Goal: Task Accomplishment & Management: Manage account settings

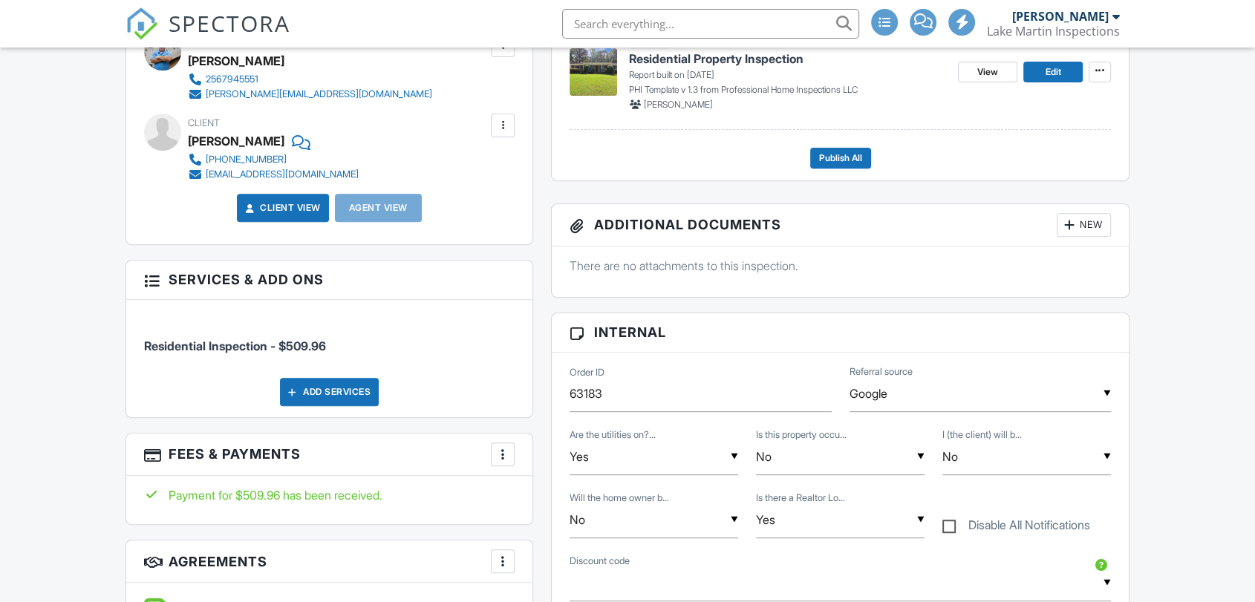
scroll to position [137, 0]
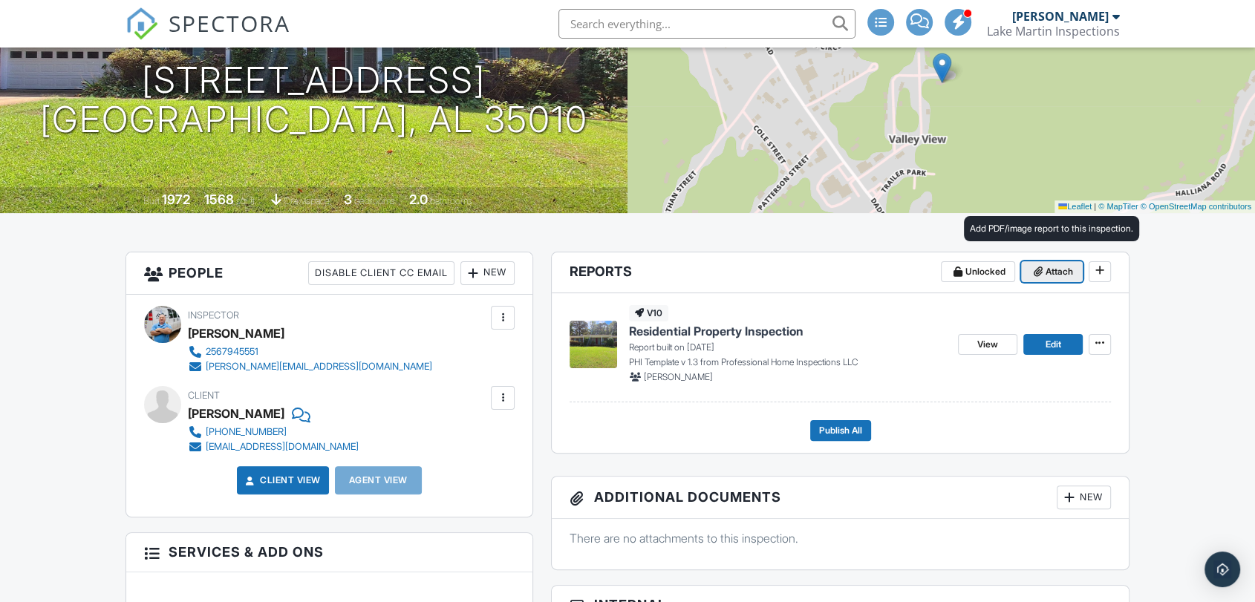
click at [1046, 270] on span "Attach" at bounding box center [1059, 271] width 27 height 15
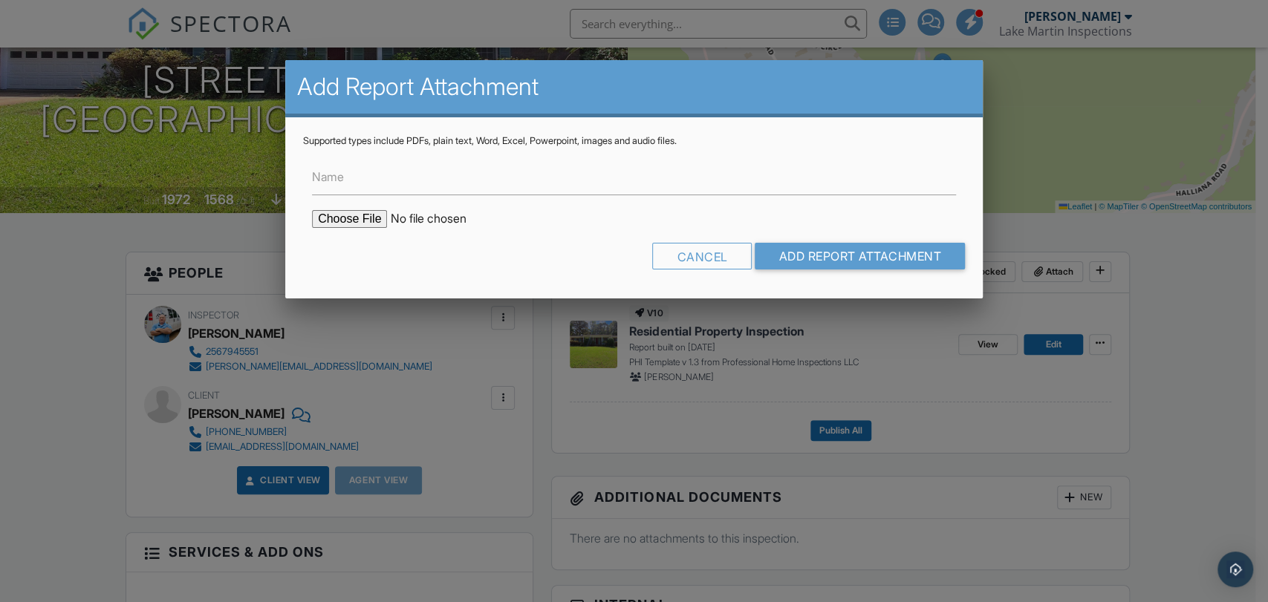
click at [333, 215] on input "file" at bounding box center [438, 219] width 253 height 18
type input "C:\fakepath\74_boxwood_drive_alexander_city.zip"
click at [404, 175] on input "Name" at bounding box center [634, 177] width 644 height 36
type input "Floor Plan"
click at [798, 254] on input "Add Report Attachment" at bounding box center [860, 256] width 210 height 27
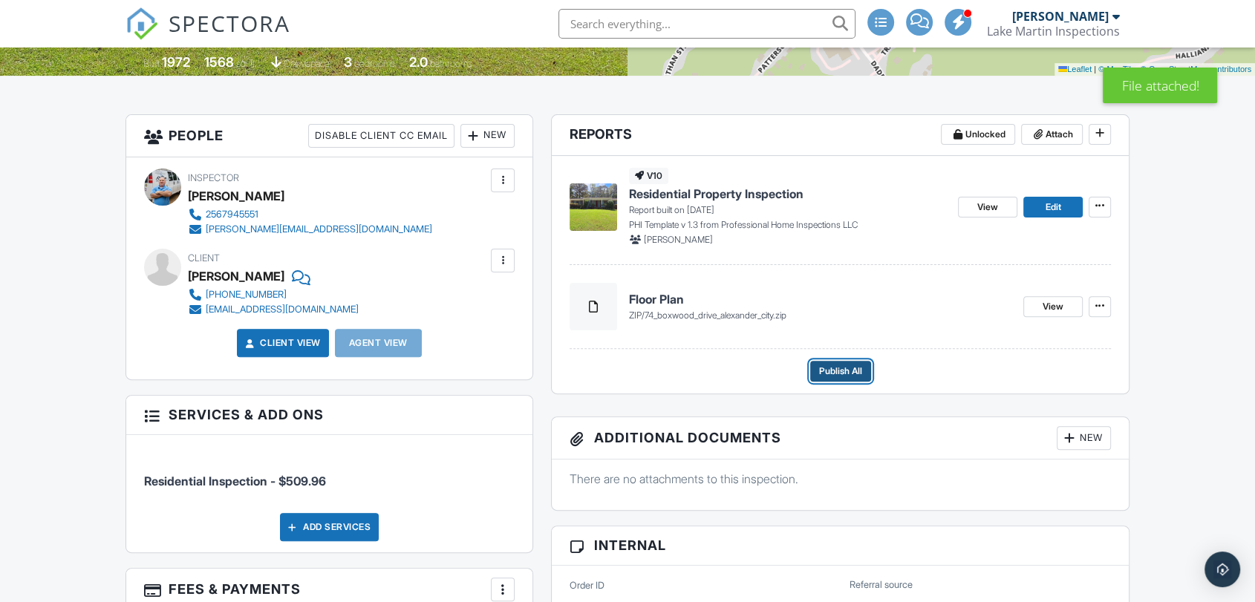
click at [845, 370] on span "Publish All" at bounding box center [840, 371] width 43 height 15
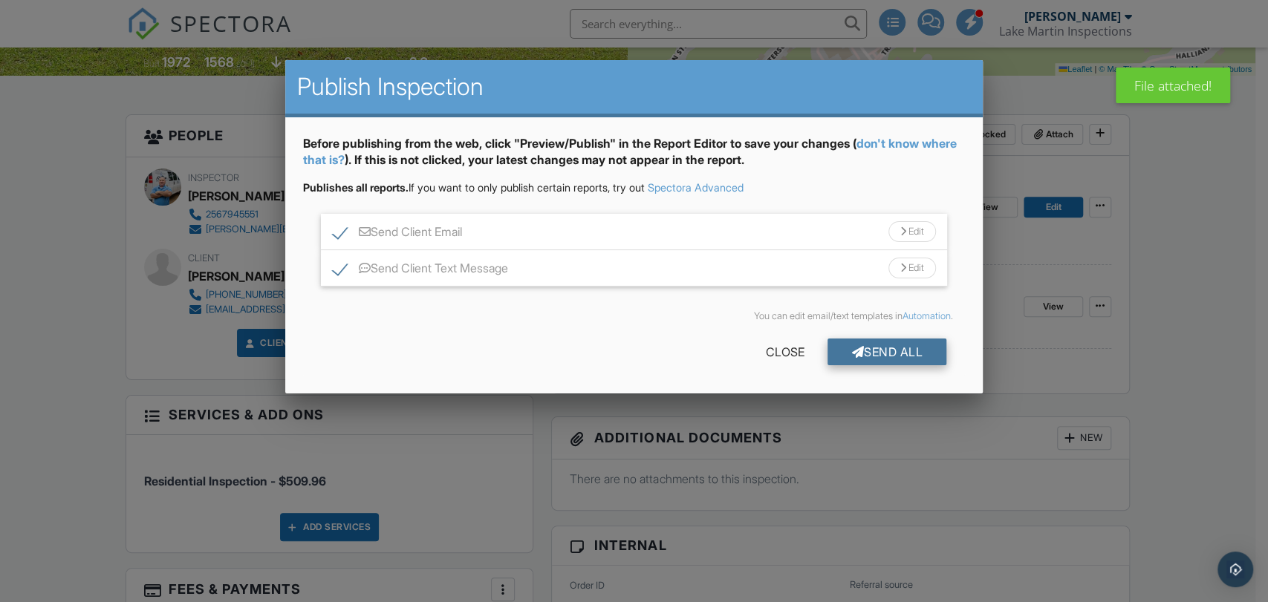
click at [851, 356] on div at bounding box center [857, 352] width 13 height 12
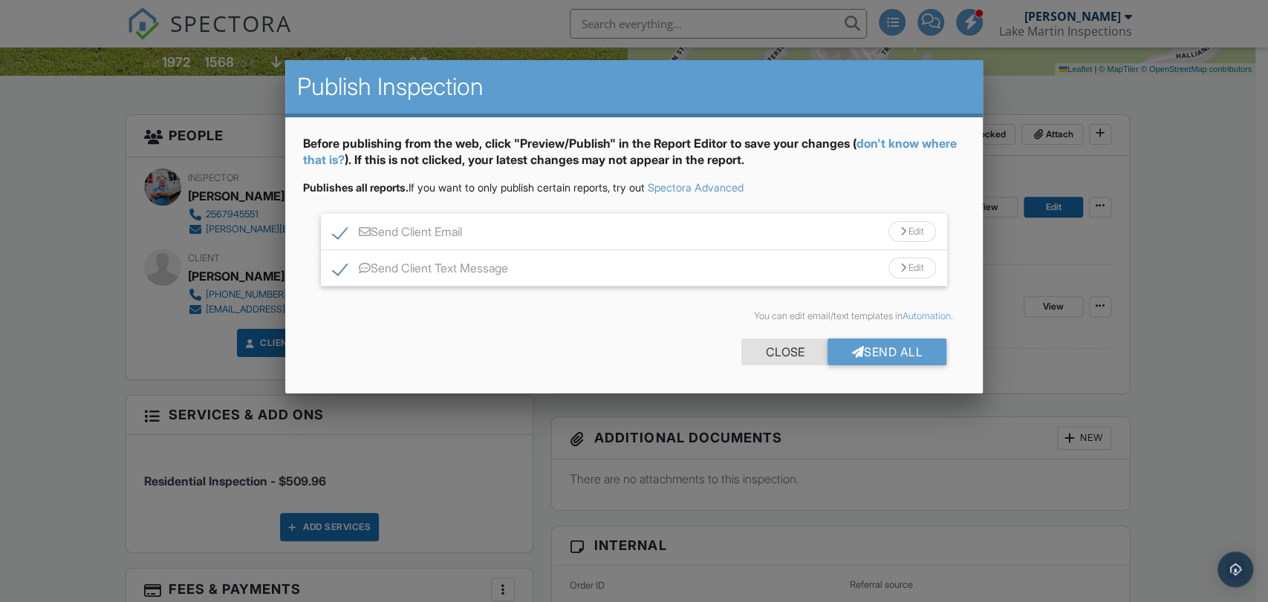
click at [774, 346] on div "Close" at bounding box center [784, 352] width 86 height 27
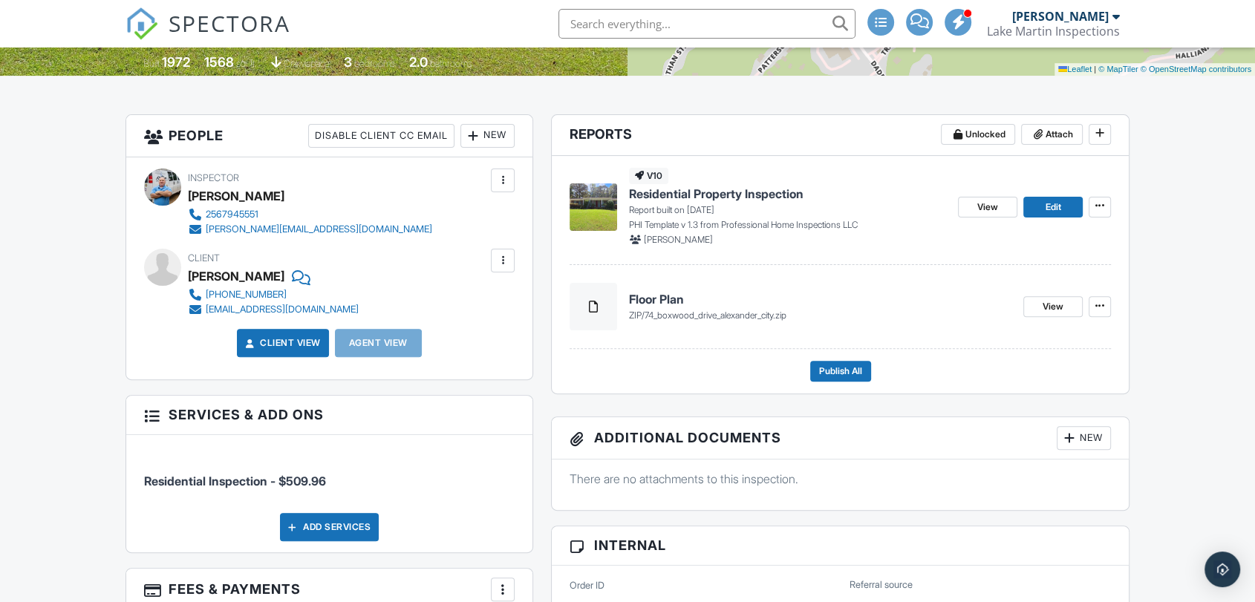
click at [749, 186] on span "Residential Property Inspection" at bounding box center [716, 194] width 175 height 16
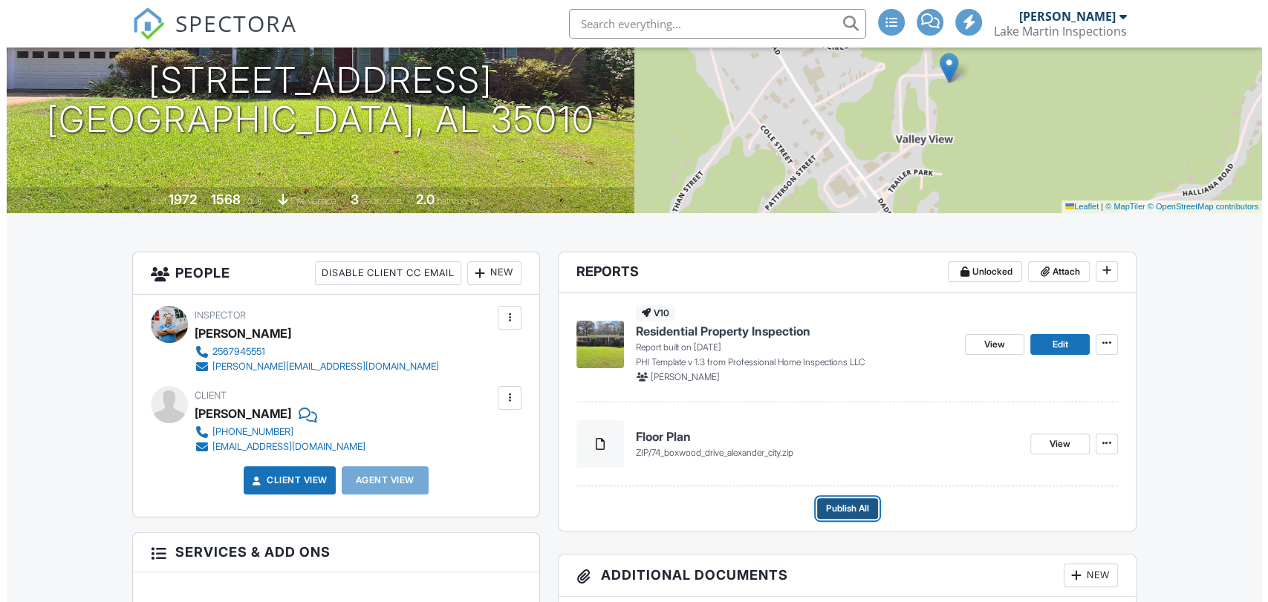
scroll to position [275, 0]
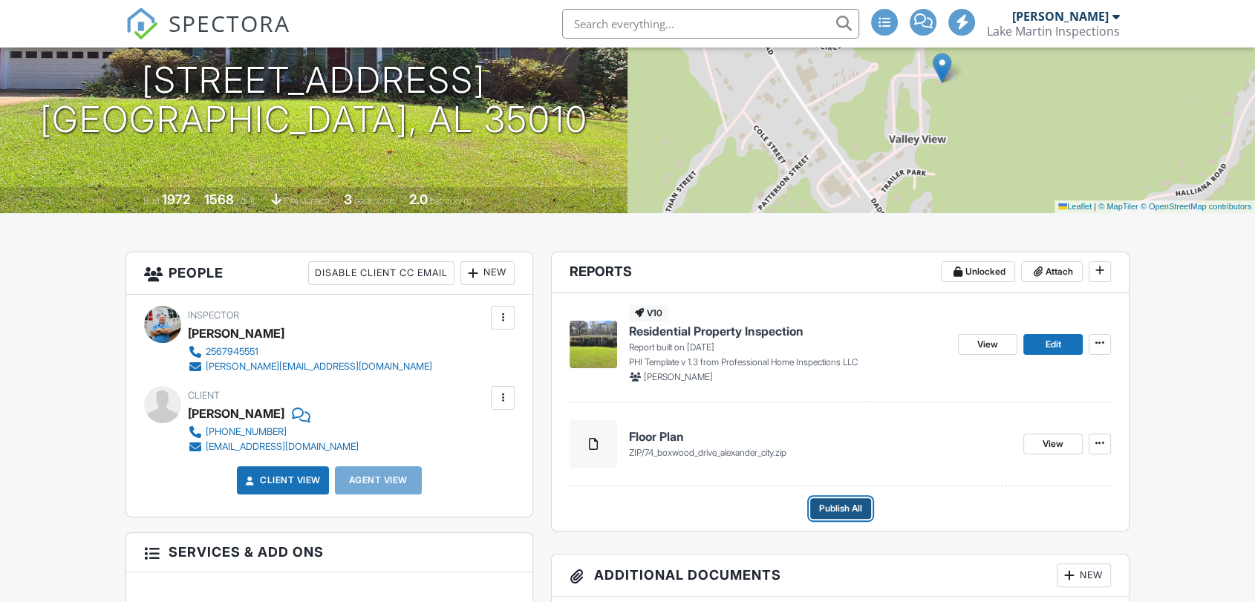
click at [850, 509] on span "Publish All" at bounding box center [840, 508] width 43 height 15
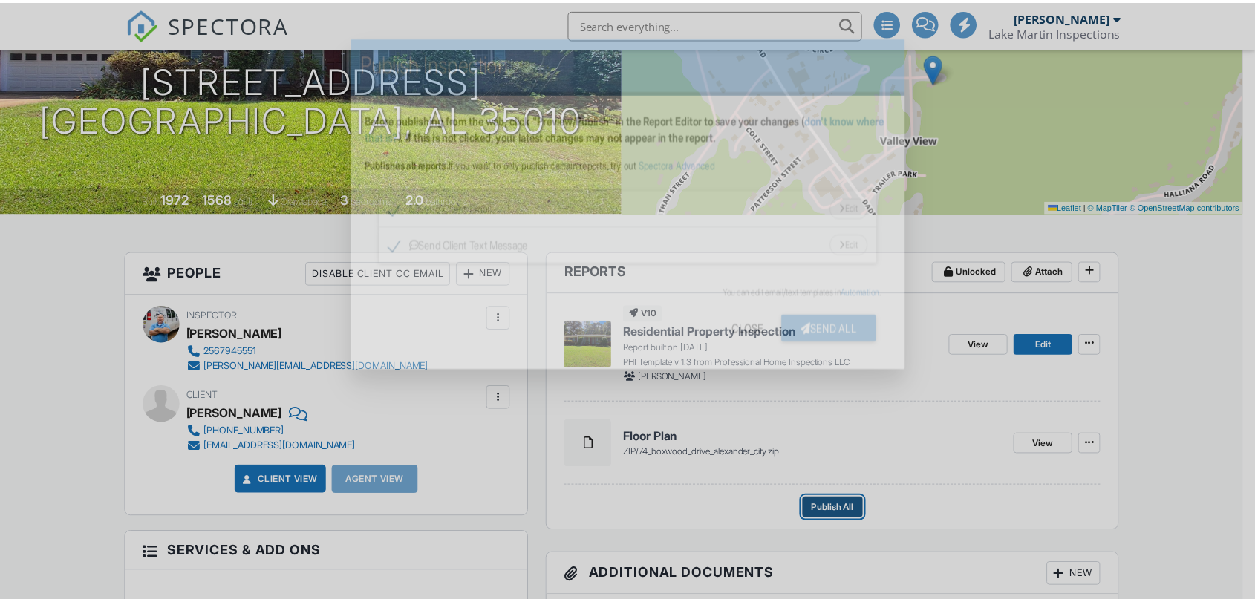
scroll to position [0, 0]
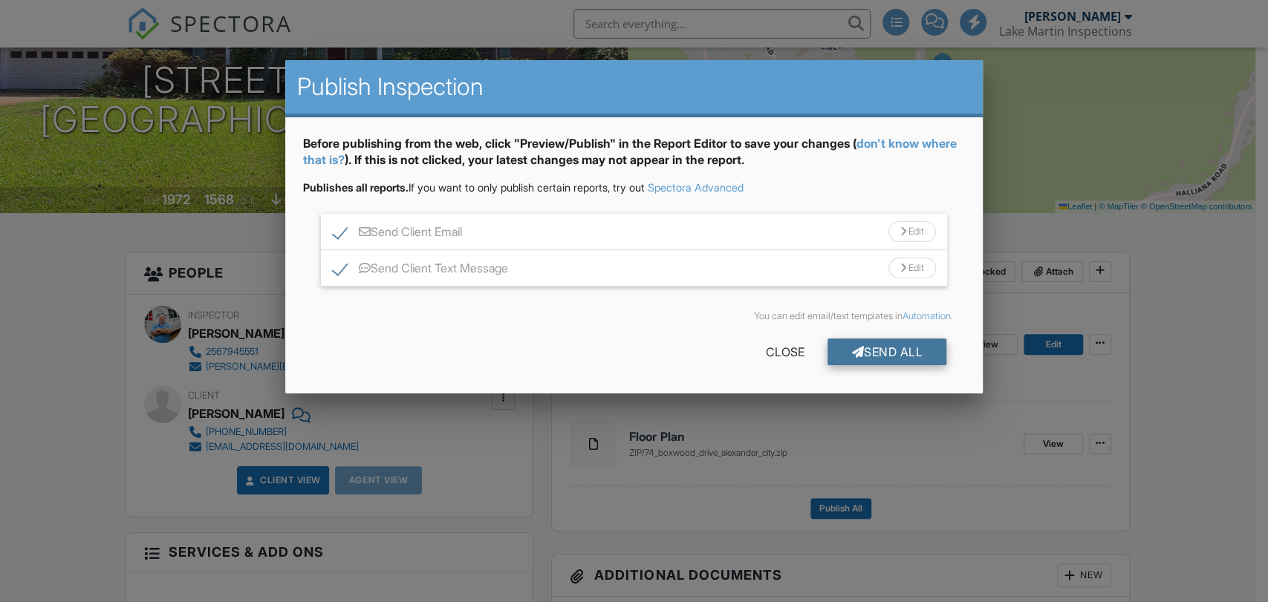
click at [883, 352] on div "Send All" at bounding box center [886, 352] width 119 height 27
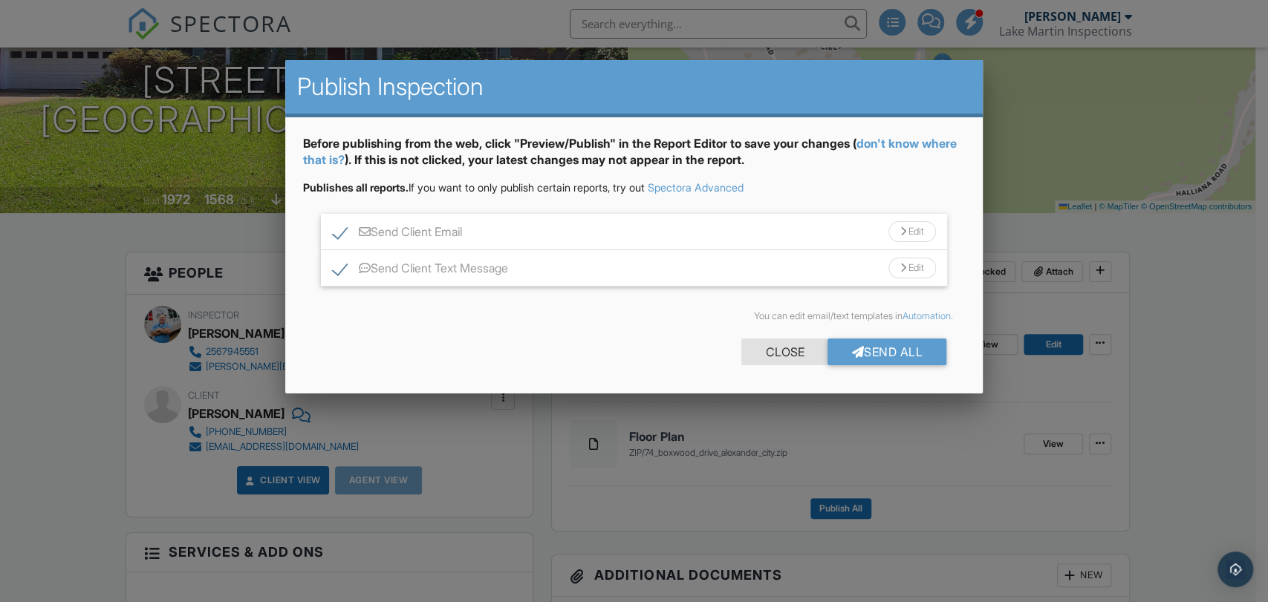
click at [786, 345] on div "Close" at bounding box center [784, 352] width 86 height 27
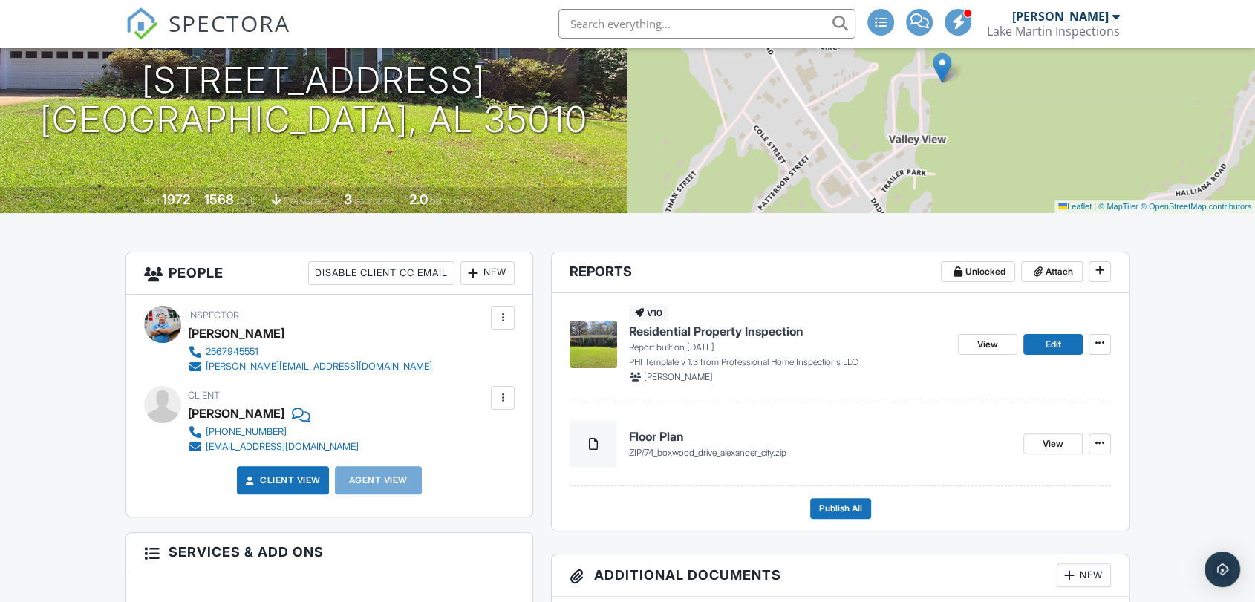
click at [772, 328] on span "Residential Property Inspection" at bounding box center [716, 331] width 175 height 16
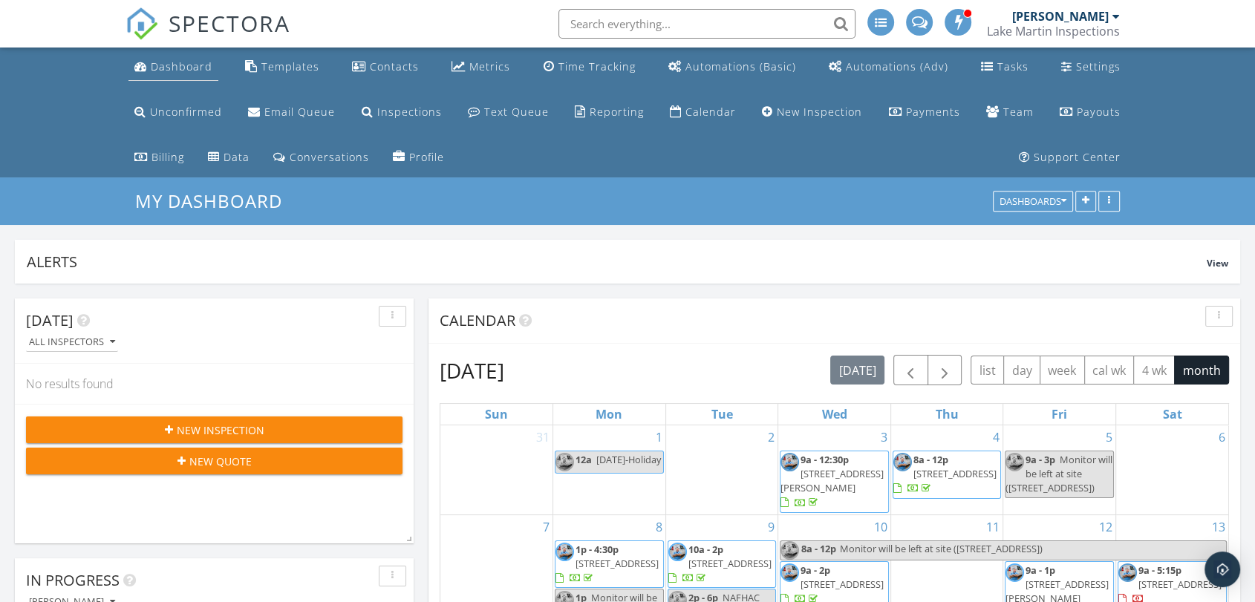
click at [183, 65] on div "Dashboard" at bounding box center [182, 66] width 62 height 14
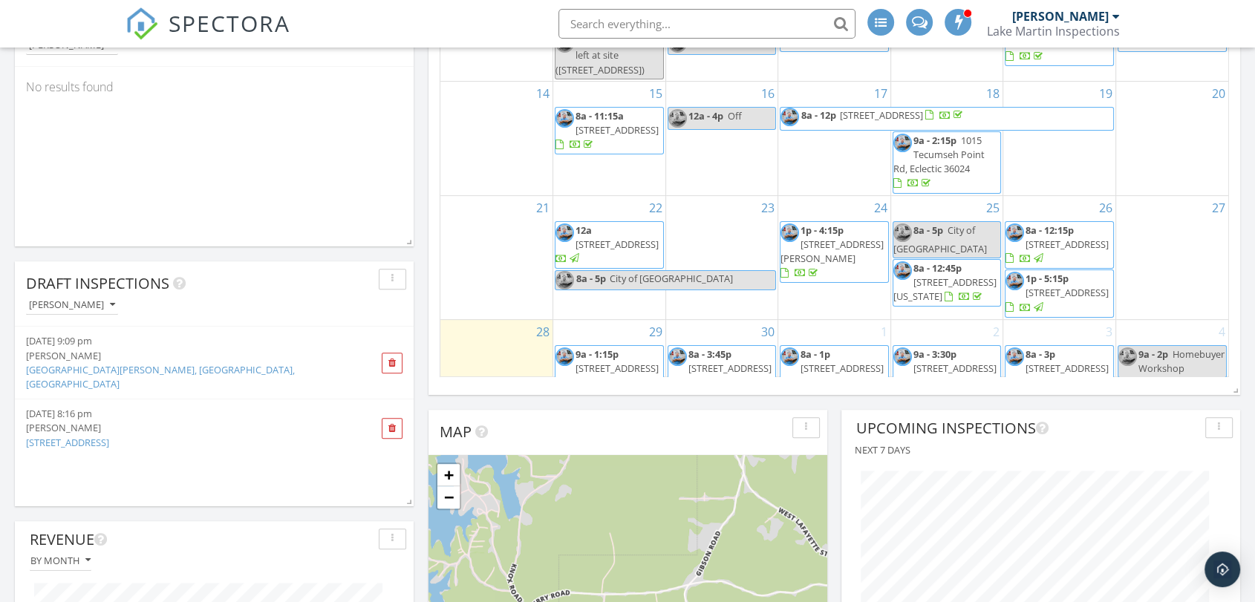
scroll to position [429, 0]
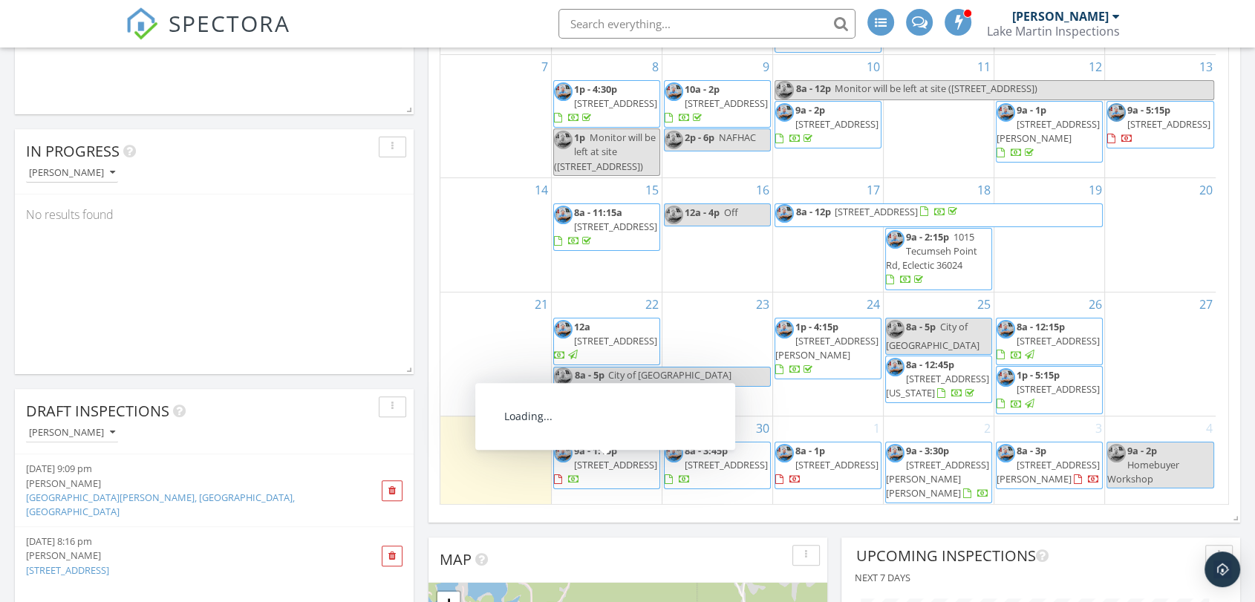
click at [605, 457] on span "9a - 1:15p" at bounding box center [595, 450] width 43 height 13
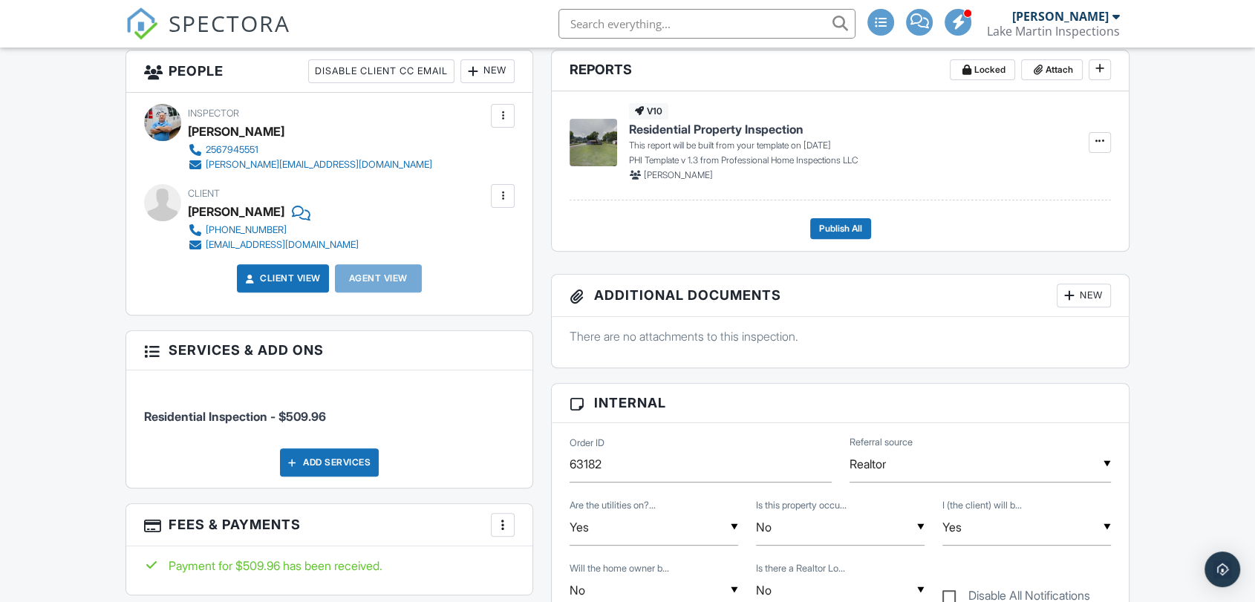
scroll to position [749, 0]
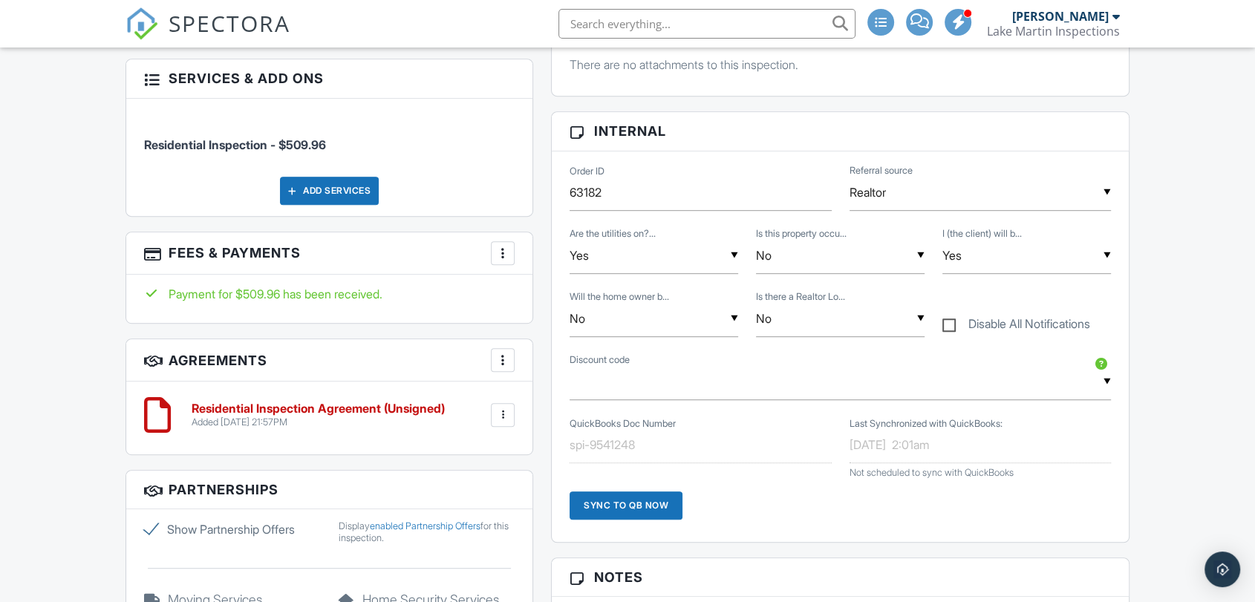
click at [541, 400] on div "People Disable Client CC Email New Client Client's Agent Listing Agent Add Anot…" at bounding box center [330, 480] width 426 height 1404
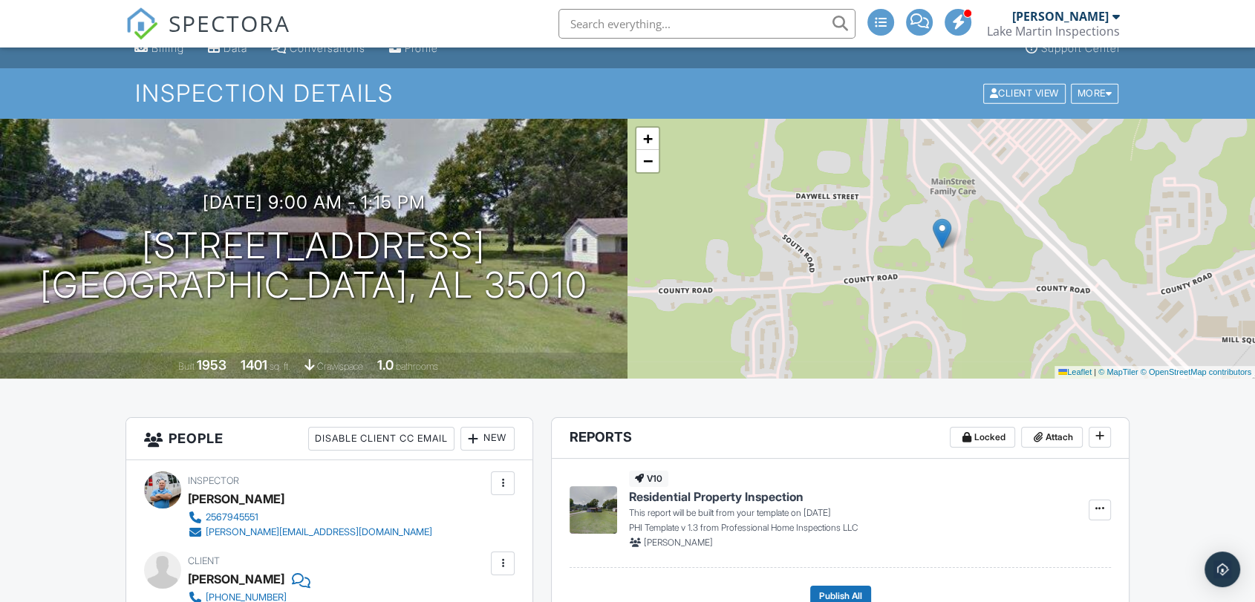
scroll to position [0, 0]
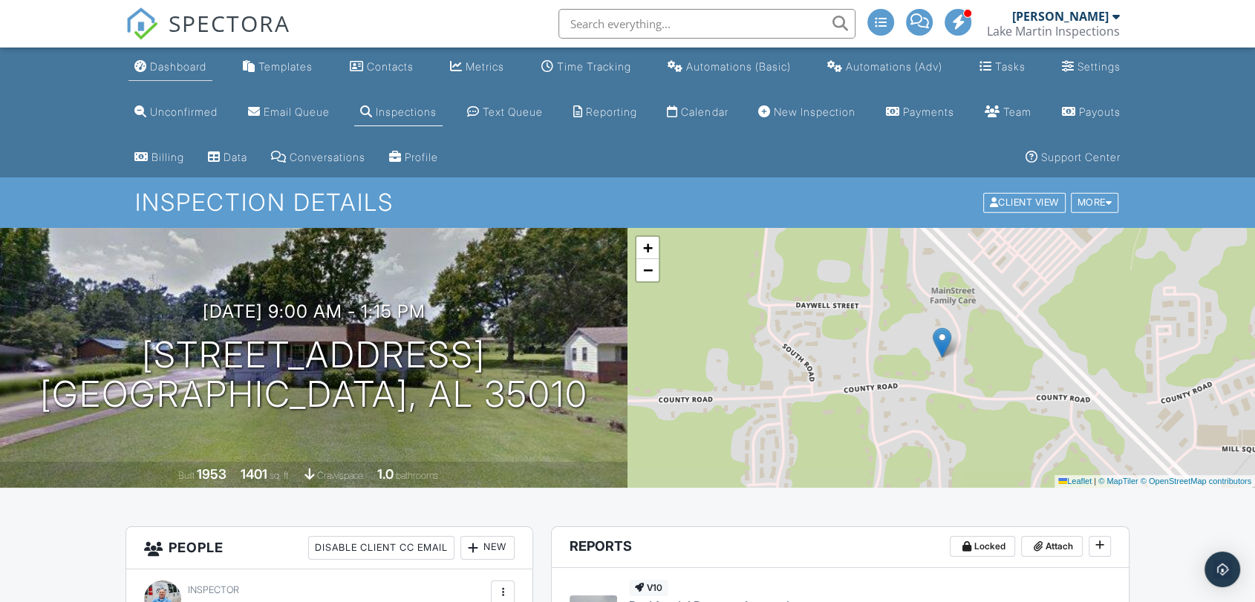
click at [188, 63] on div "Dashboard" at bounding box center [178, 66] width 56 height 13
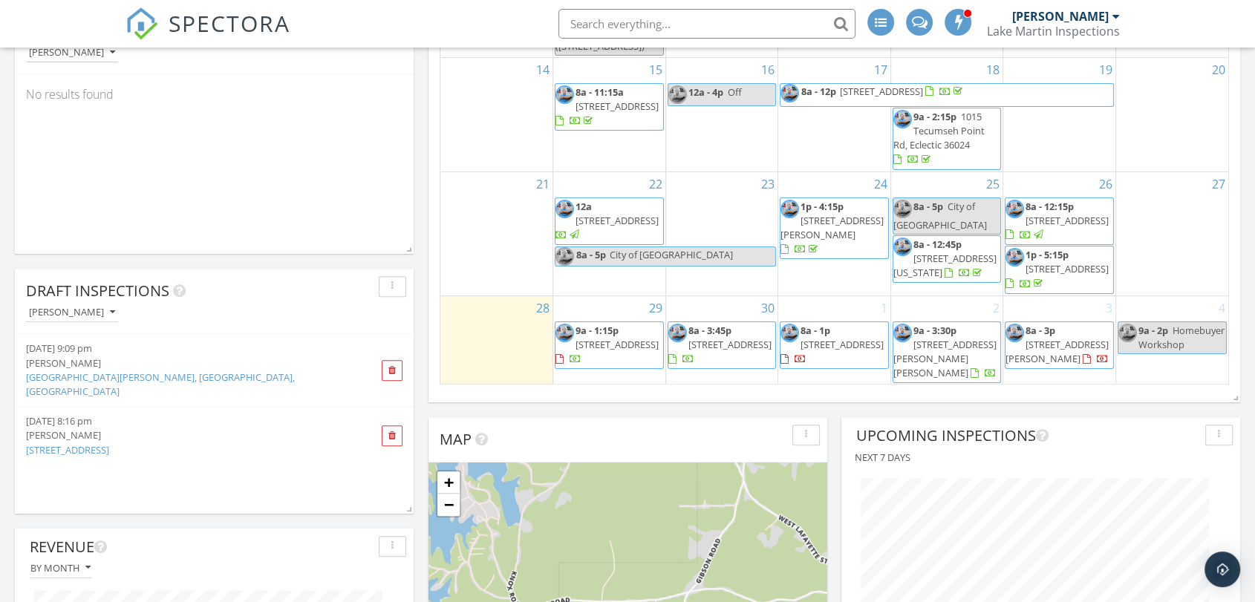
scroll to position [688, 0]
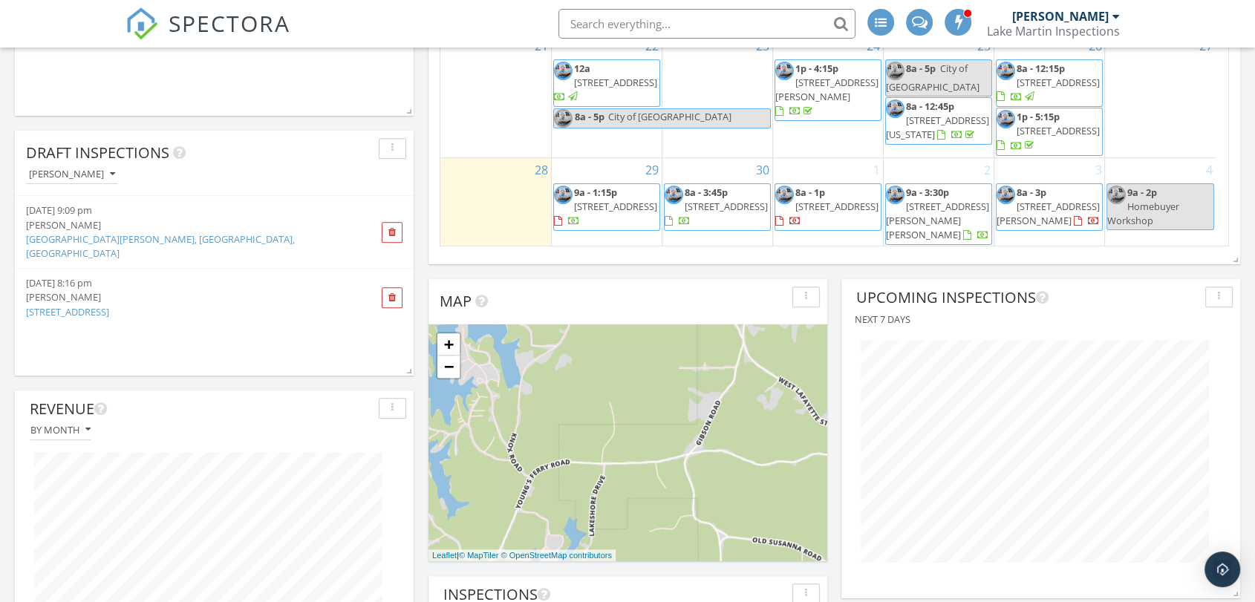
click at [598, 212] on span "9a - 1:15p 640 Glenwood Rd, Alexander City 35010" at bounding box center [606, 208] width 105 height 44
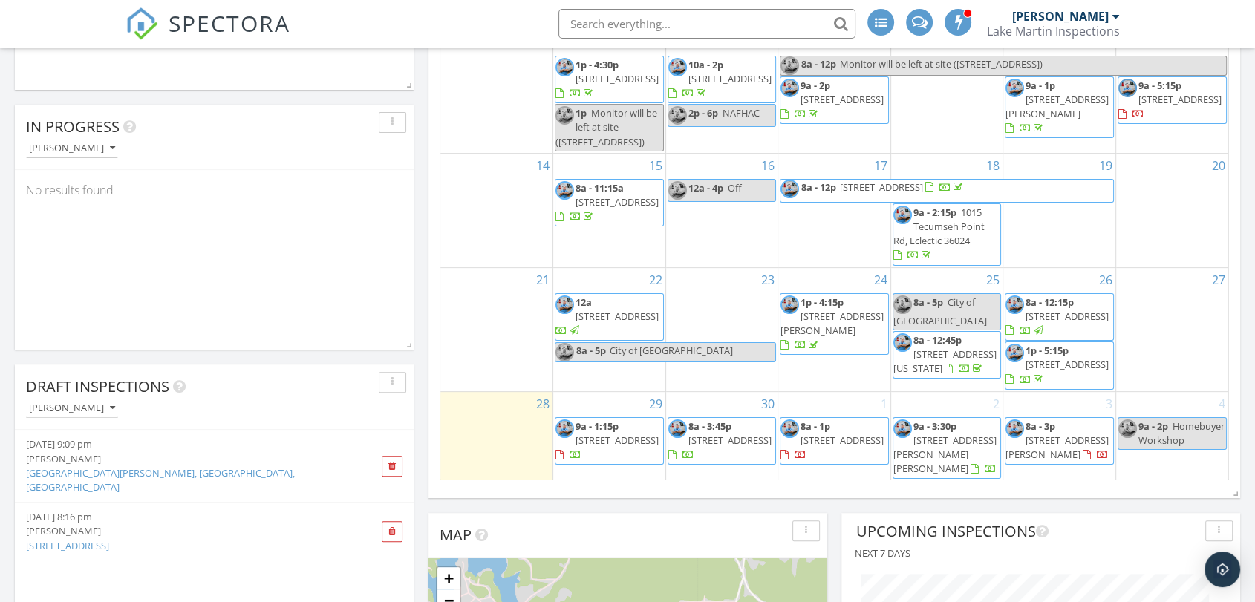
scroll to position [412, 0]
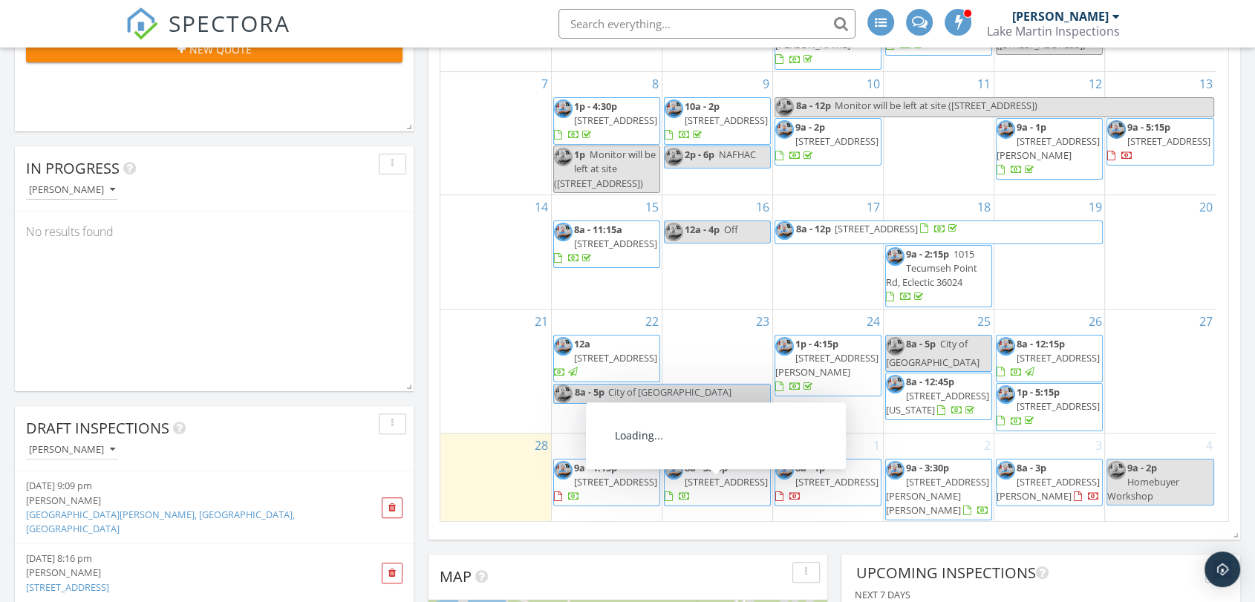
click at [717, 489] on span "[STREET_ADDRESS]" at bounding box center [726, 481] width 83 height 13
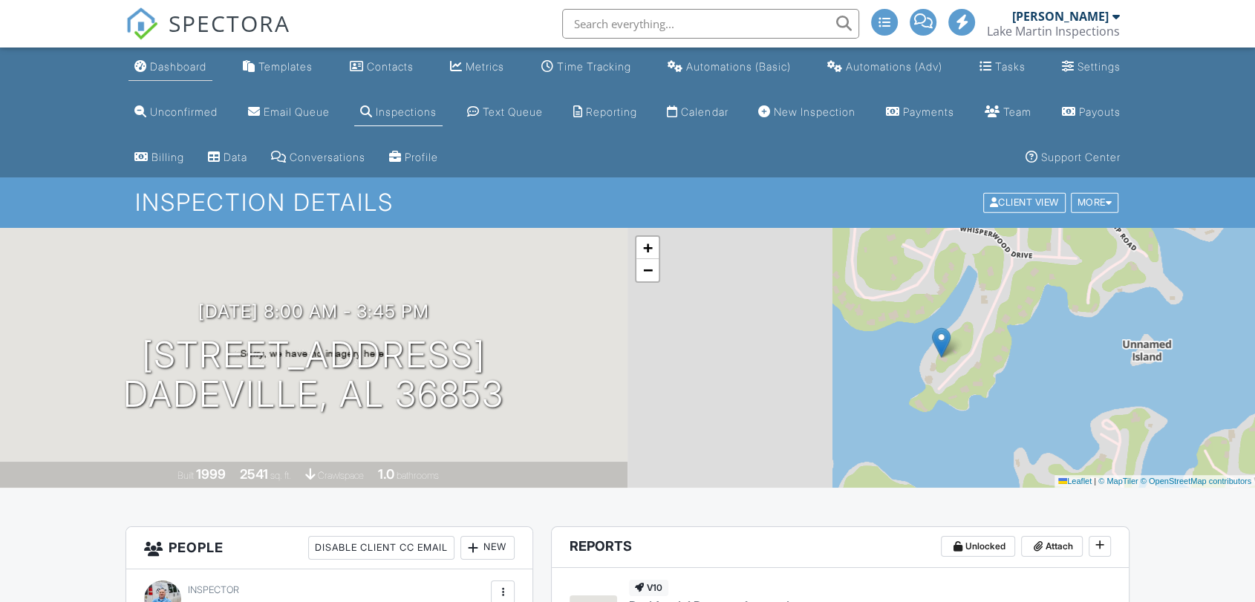
click at [180, 64] on div "Dashboard" at bounding box center [178, 66] width 56 height 13
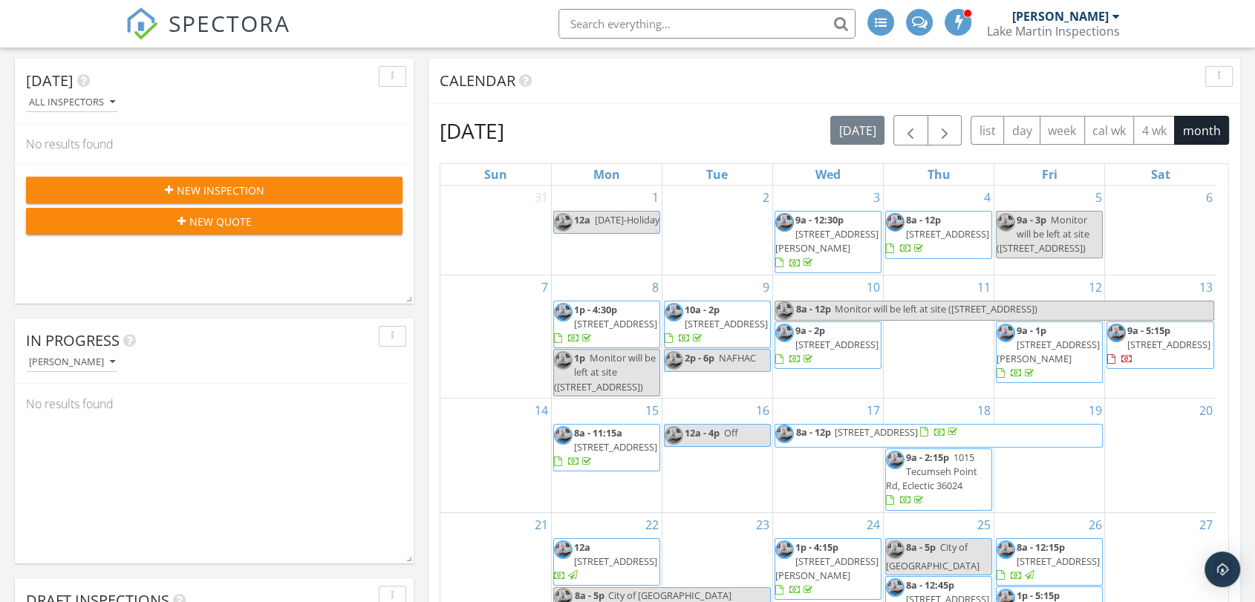
scroll to position [275, 0]
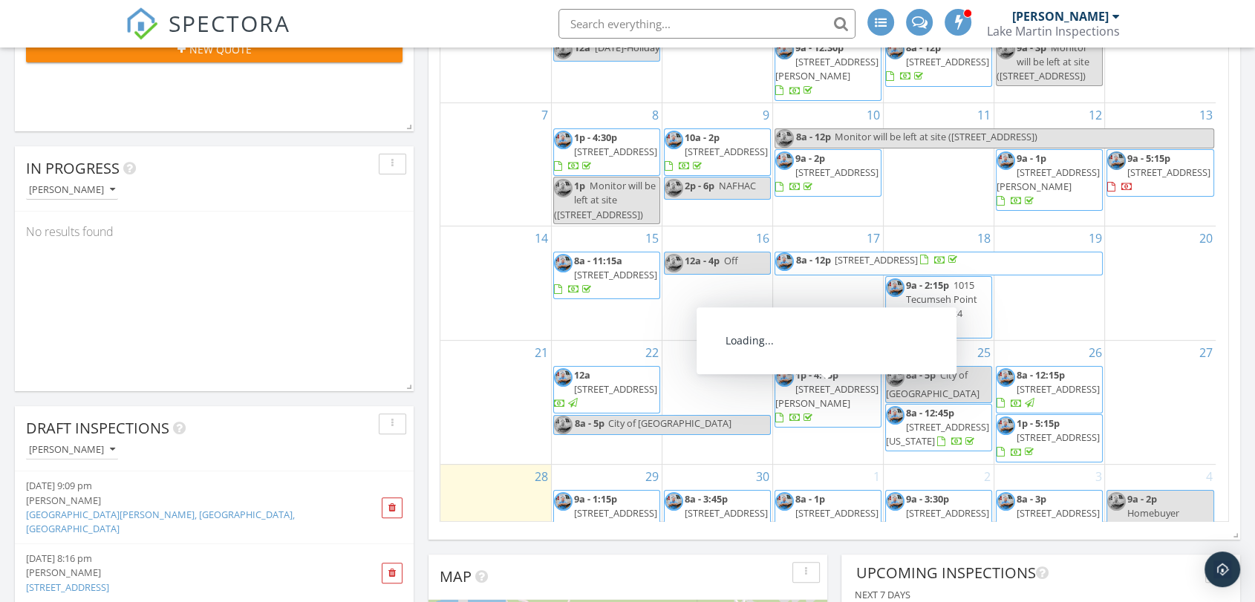
click at [835, 410] on span "526 Louina Rd, Roanoke 36274" at bounding box center [826, 395] width 103 height 27
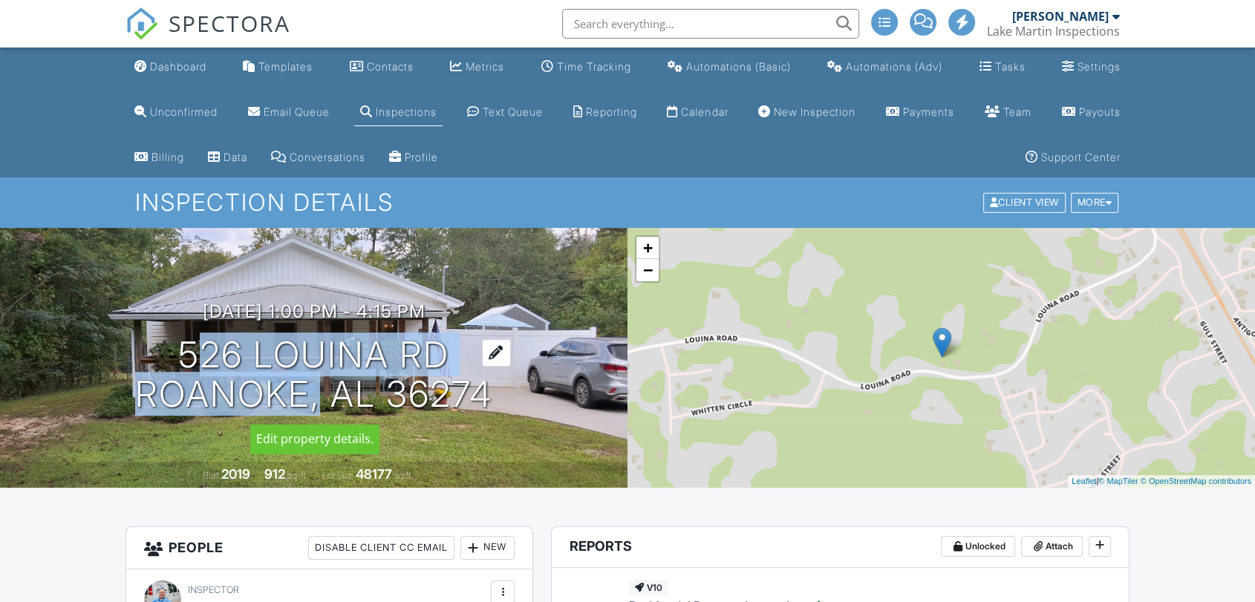
click at [402, 392] on h1 "526 Louina Rd Roanoke, AL 36274" at bounding box center [313, 375] width 357 height 79
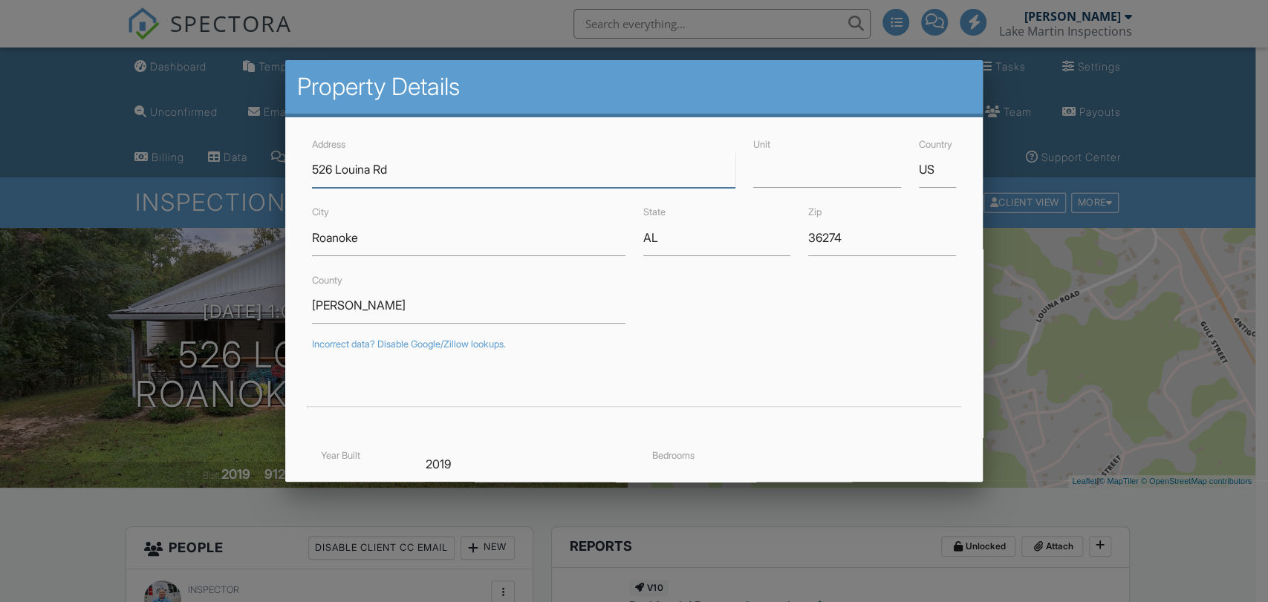
drag, startPoint x: 402, startPoint y: 392, endPoint x: 338, endPoint y: 168, distance: 233.2
click at [338, 168] on input "526 Louina Rd" at bounding box center [523, 170] width 423 height 36
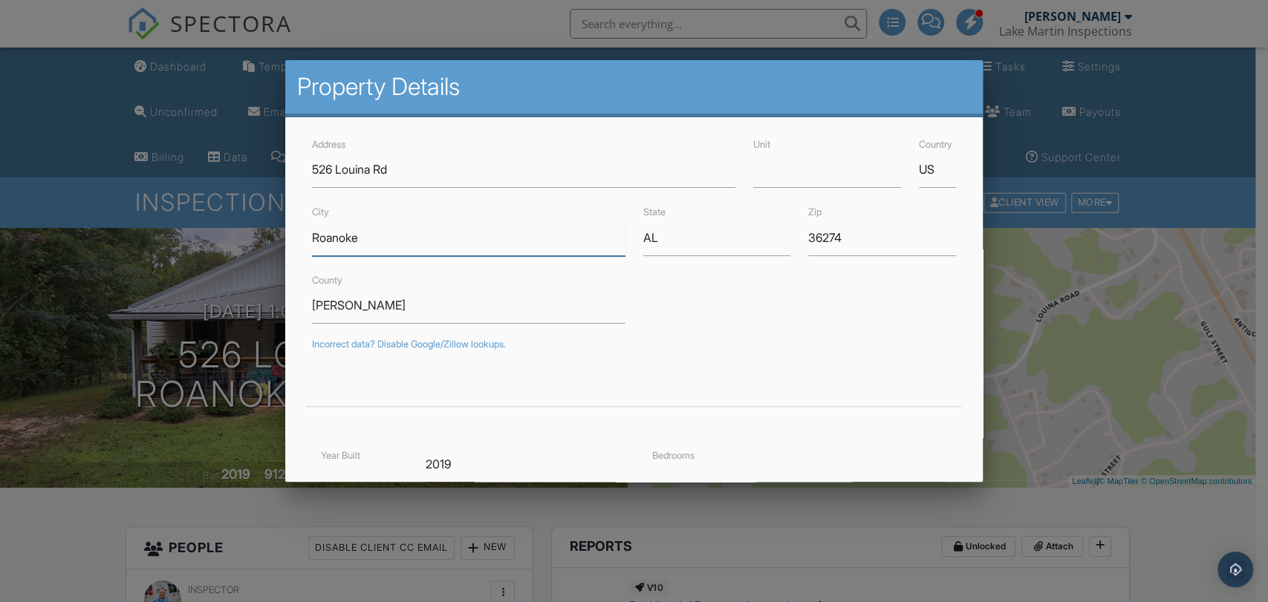
drag, startPoint x: 356, startPoint y: 235, endPoint x: 303, endPoint y: 235, distance: 53.5
click at [303, 235] on div "City Roanoke" at bounding box center [468, 229] width 330 height 53
drag, startPoint x: 802, startPoint y: 239, endPoint x: 837, endPoint y: 239, distance: 34.9
click at [836, 240] on input "36274" at bounding box center [882, 238] width 148 height 36
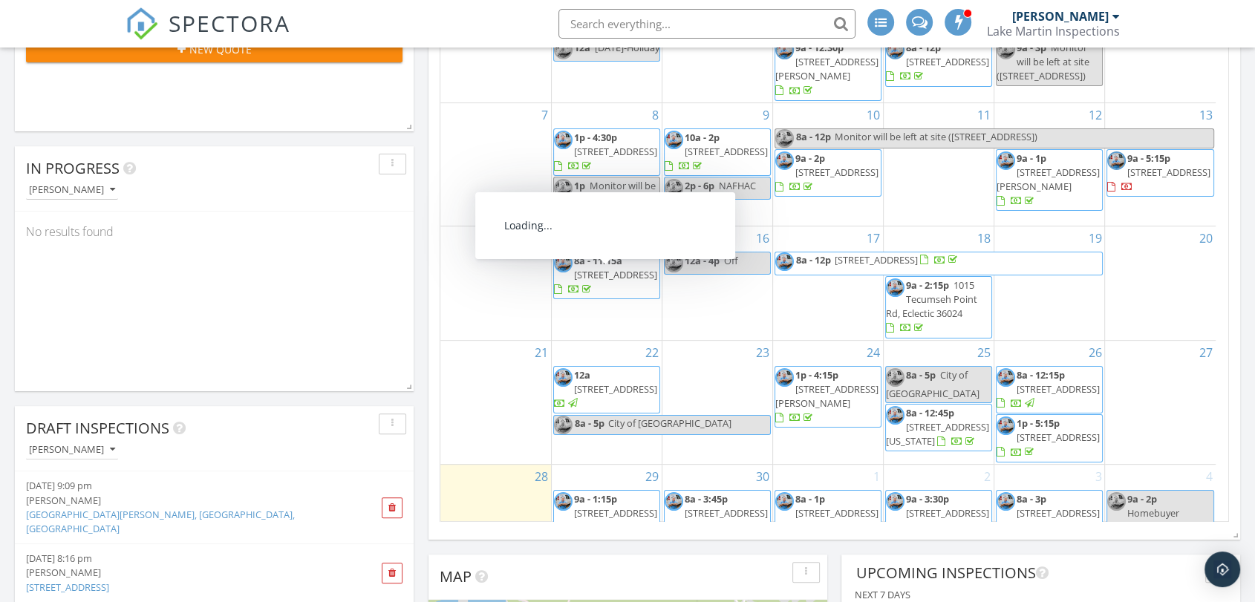
click at [615, 294] on span "8a - 11:15a 100 Harbor Pl 608, Dadeville 36853" at bounding box center [606, 276] width 105 height 44
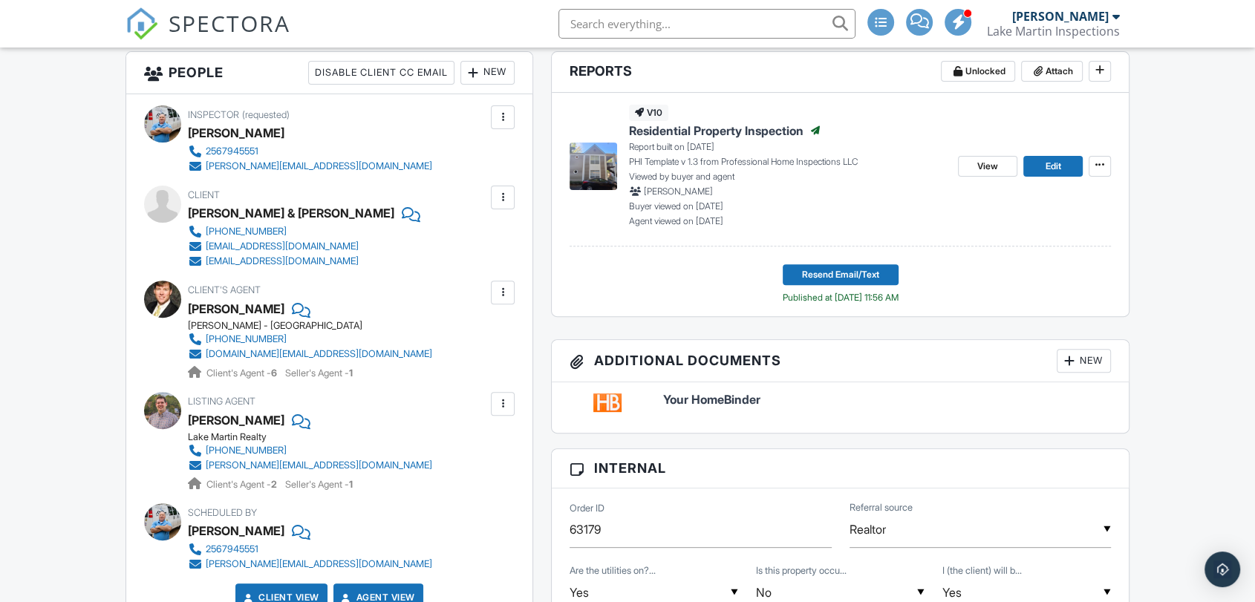
scroll to position [527, 0]
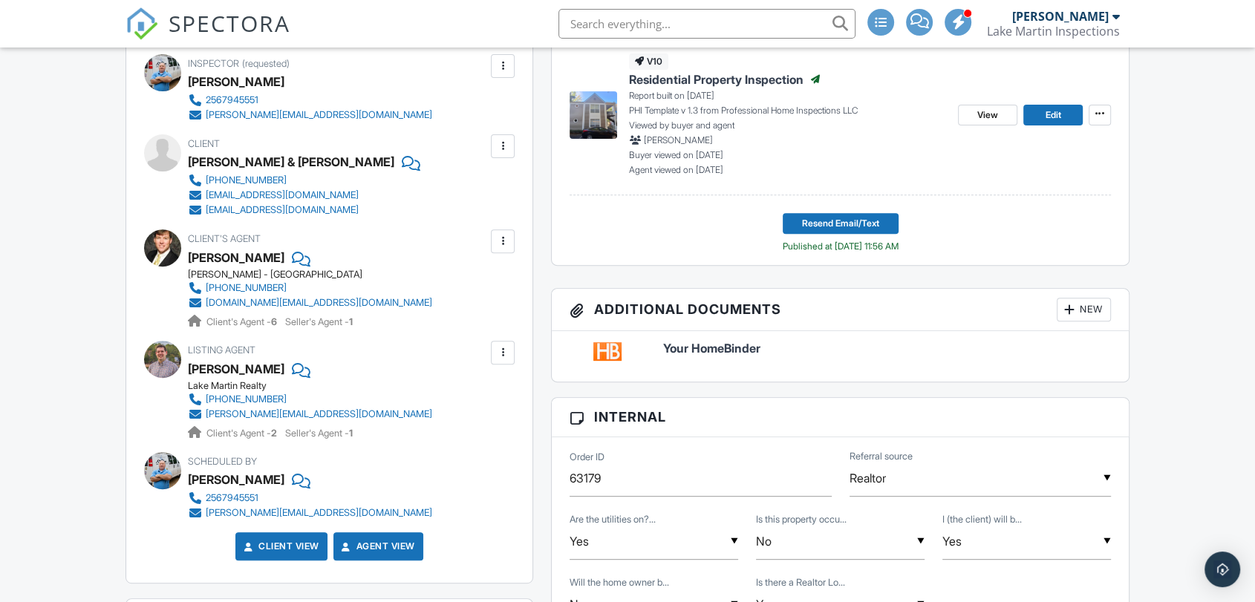
click at [424, 261] on div "Client's Agent Brian Mitchell Keller Williams - Auburn (334) 750-5731 cbmitchel…" at bounding box center [346, 279] width 316 height 100
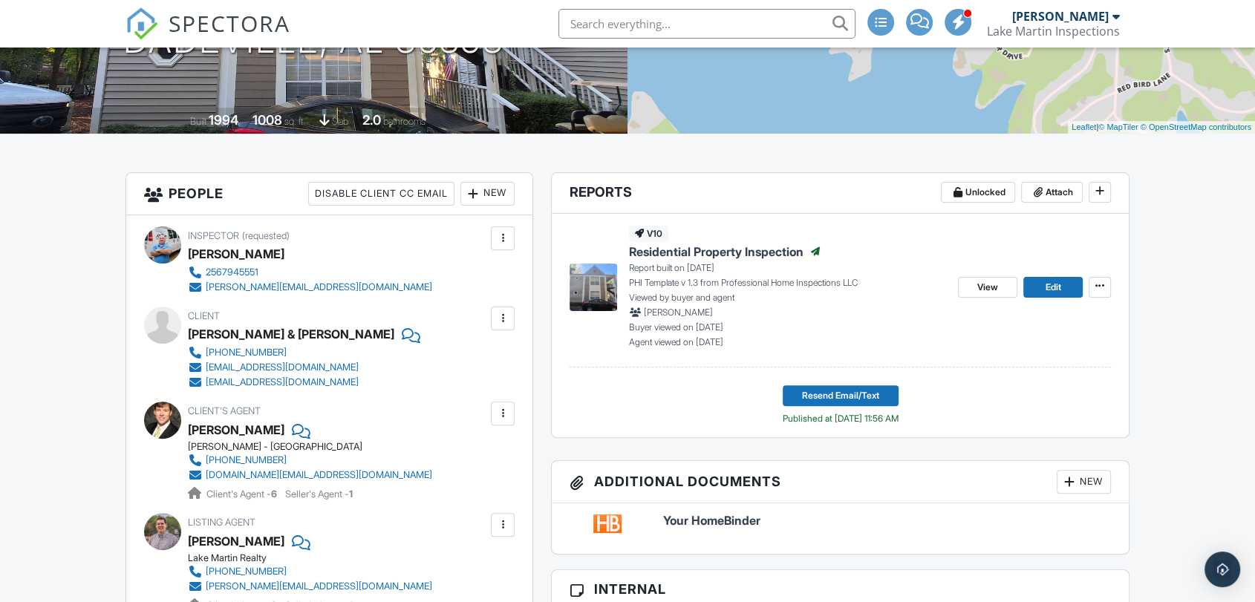
scroll to position [0, 0]
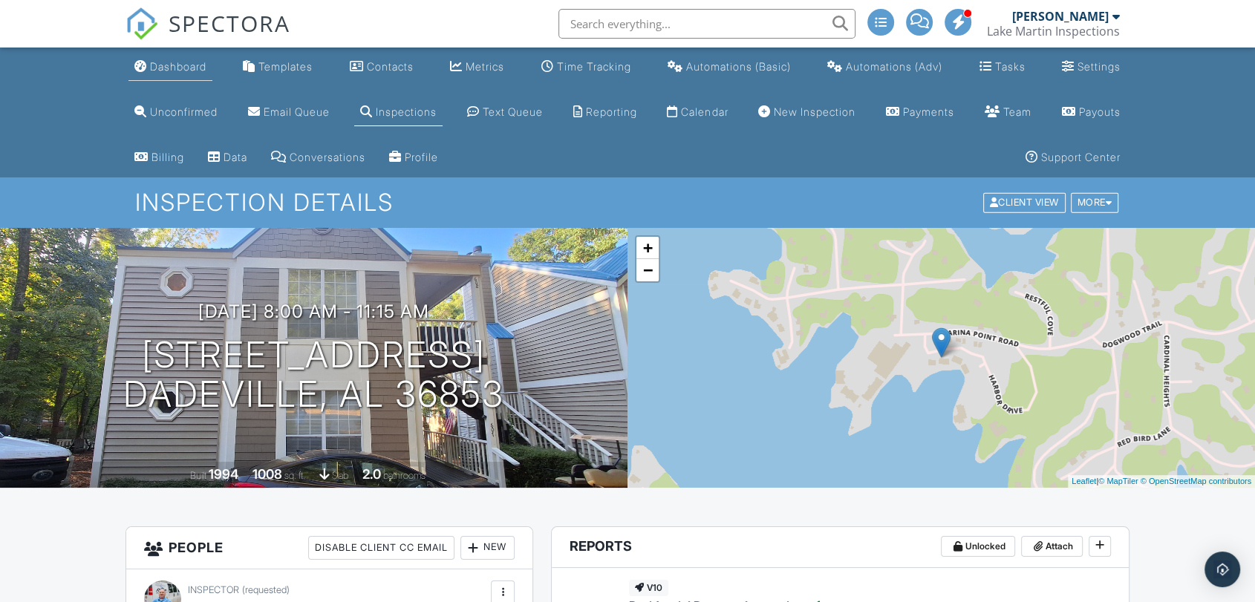
click at [181, 65] on div "Dashboard" at bounding box center [178, 66] width 56 height 13
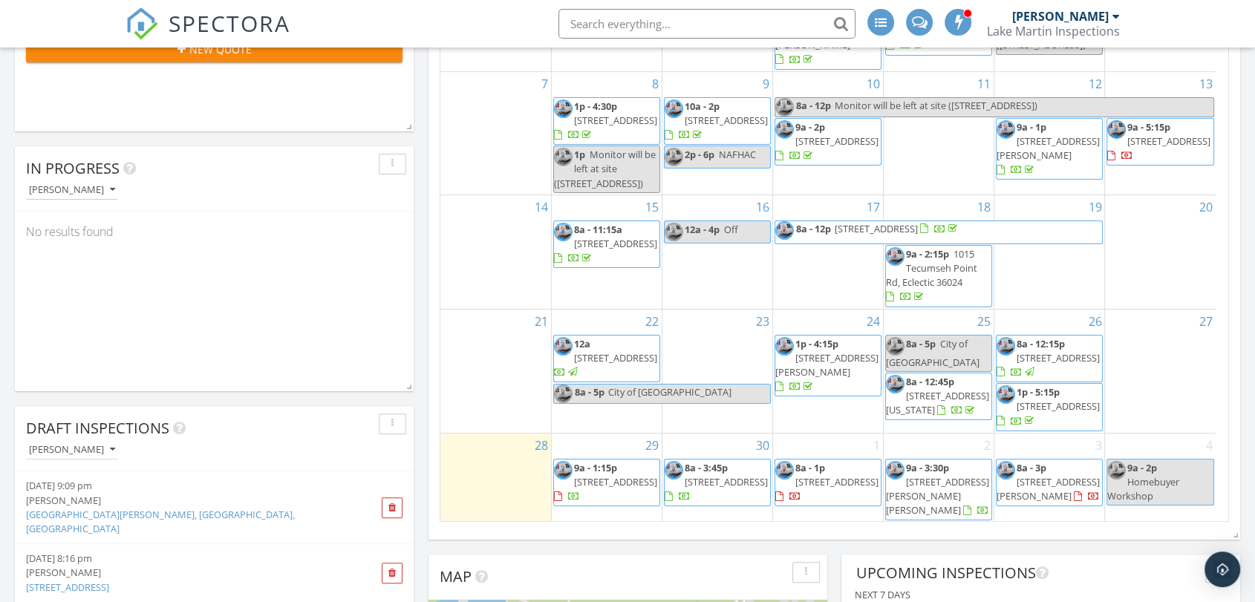
scroll to position [25, 0]
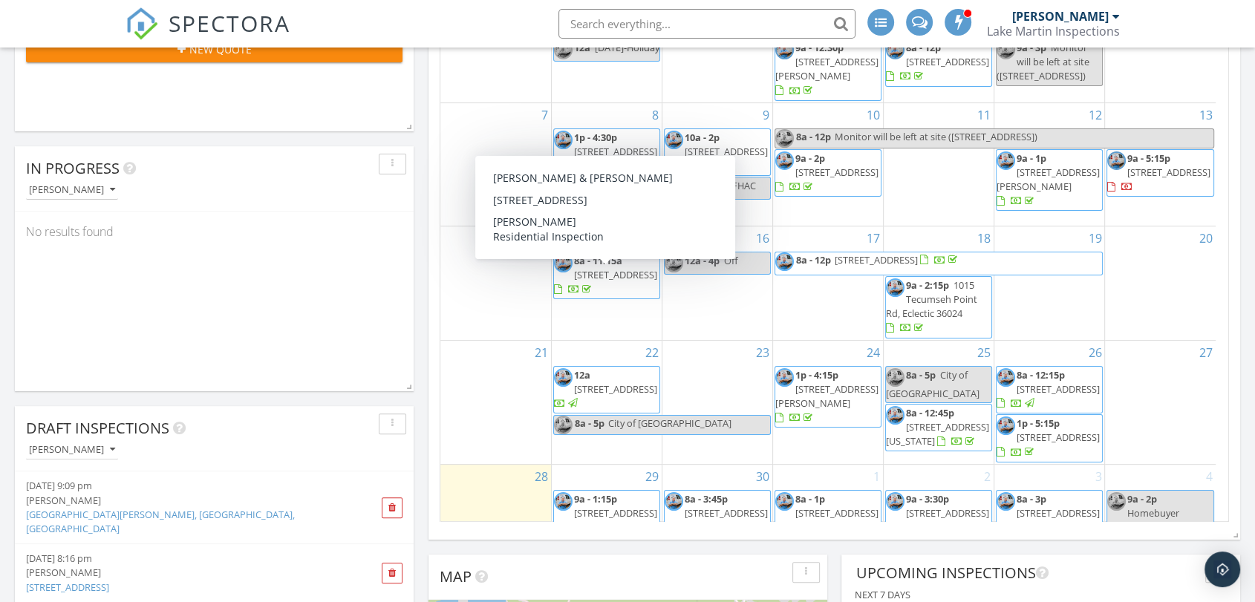
click at [604, 281] on span "[STREET_ADDRESS]" at bounding box center [615, 274] width 83 height 13
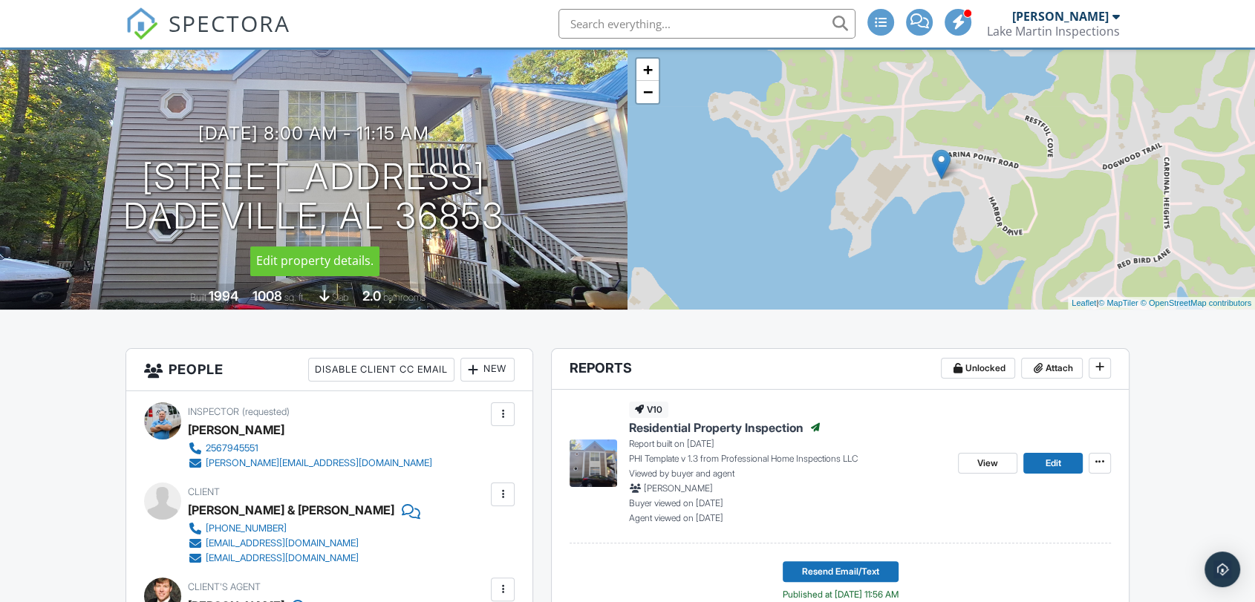
scroll to position [275, 0]
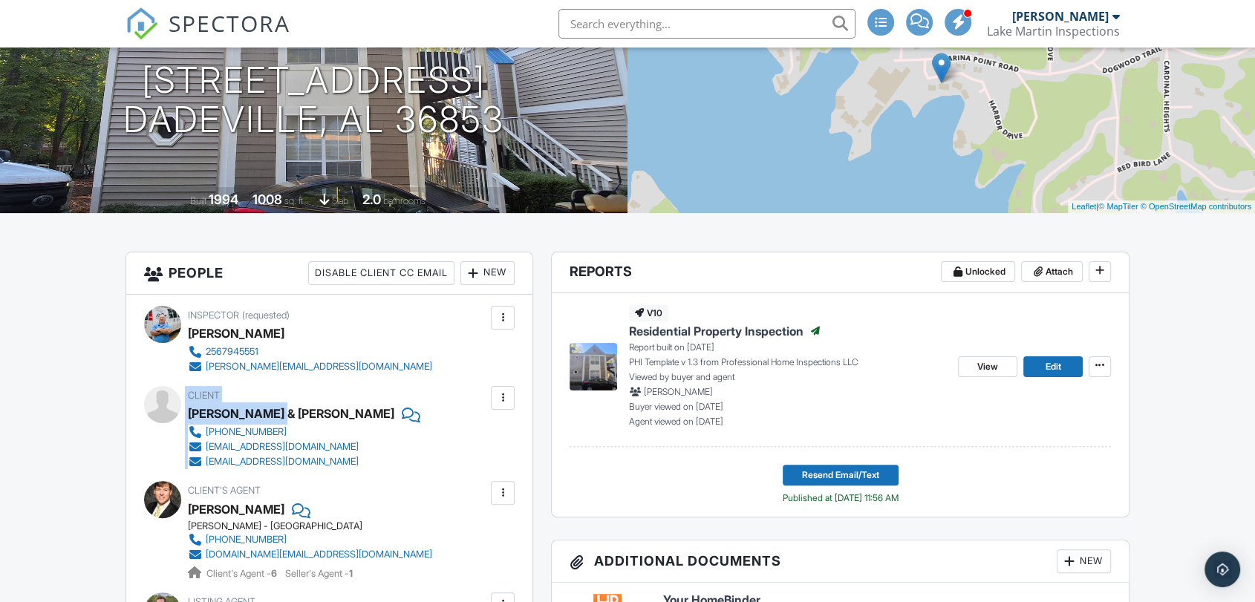
drag, startPoint x: 189, startPoint y: 411, endPoint x: 277, endPoint y: 414, distance: 88.5
click at [277, 414] on div "Client Matthew & Michelle Buschini 615-207-8958 mbuschini49@gmail.com michelleb…" at bounding box center [329, 427] width 371 height 83
click at [261, 417] on div "Matthew & Michelle Buschini" at bounding box center [291, 414] width 206 height 22
click at [303, 414] on div "Matthew & Michelle Buschini" at bounding box center [291, 414] width 206 height 22
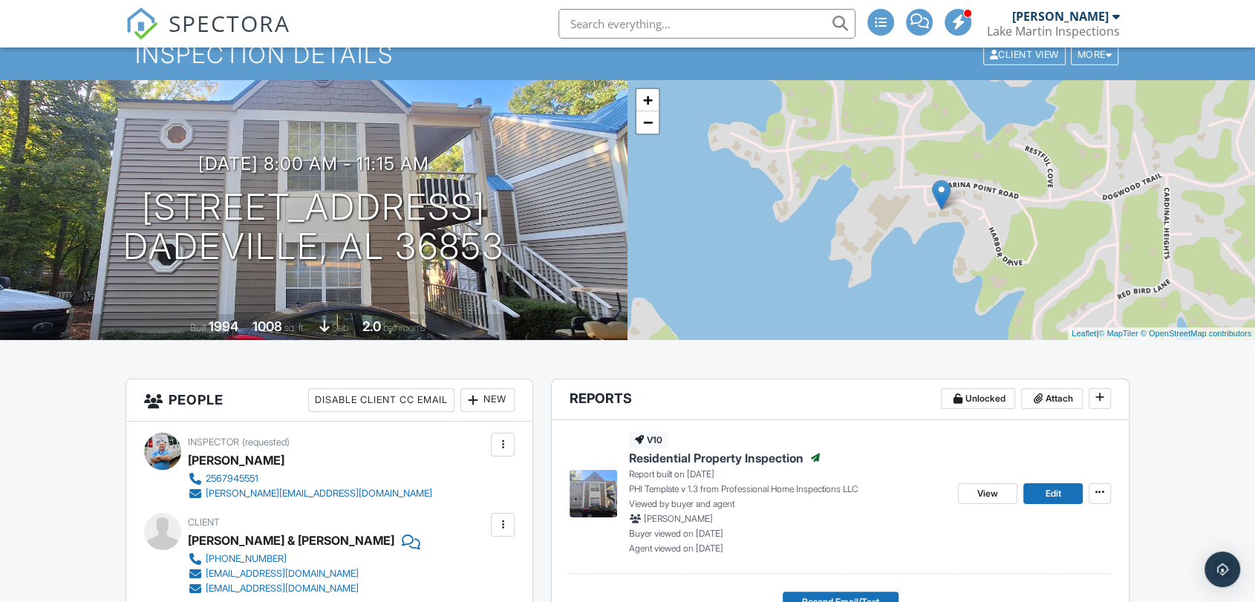
scroll to position [0, 0]
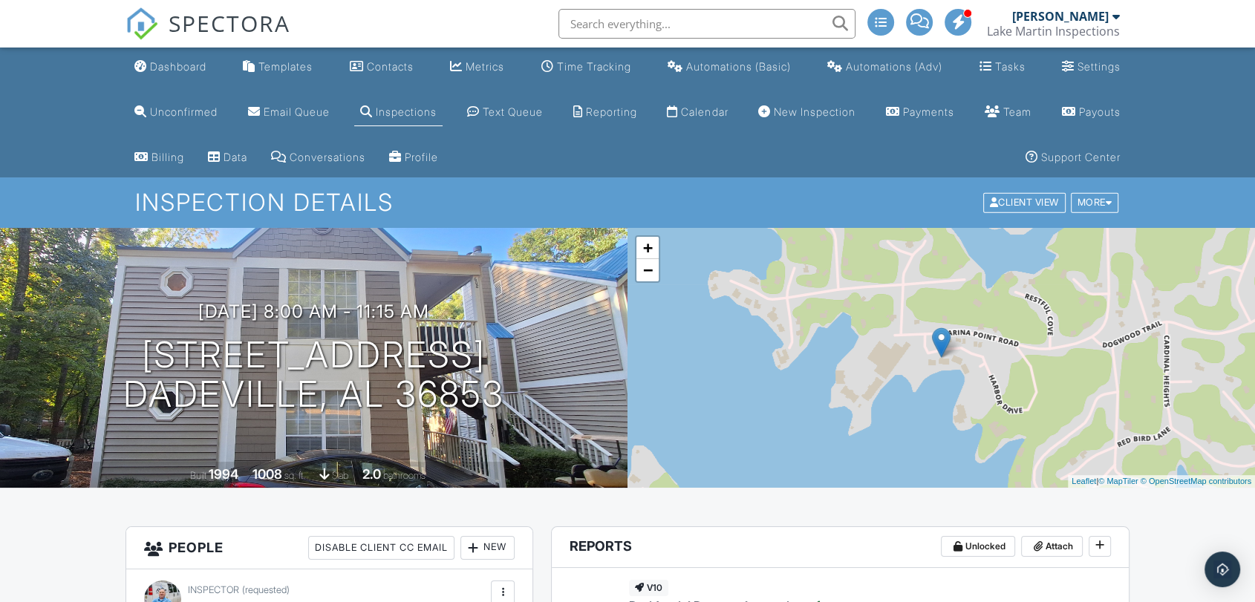
click at [201, 67] on div "Dashboard" at bounding box center [178, 66] width 56 height 13
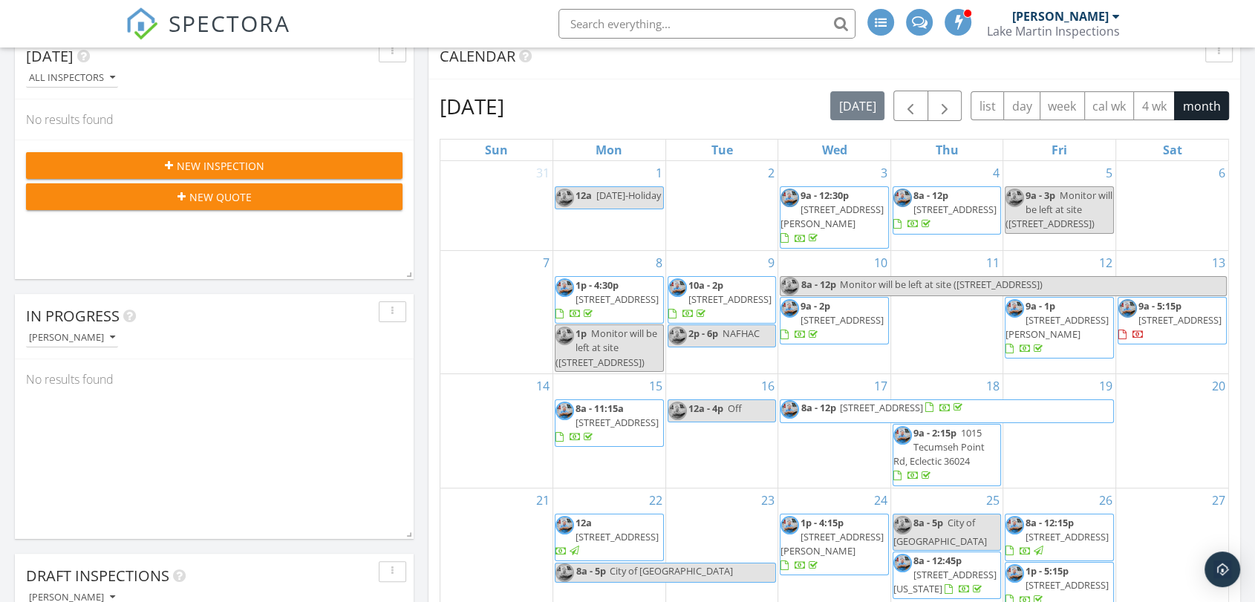
scroll to position [402, 0]
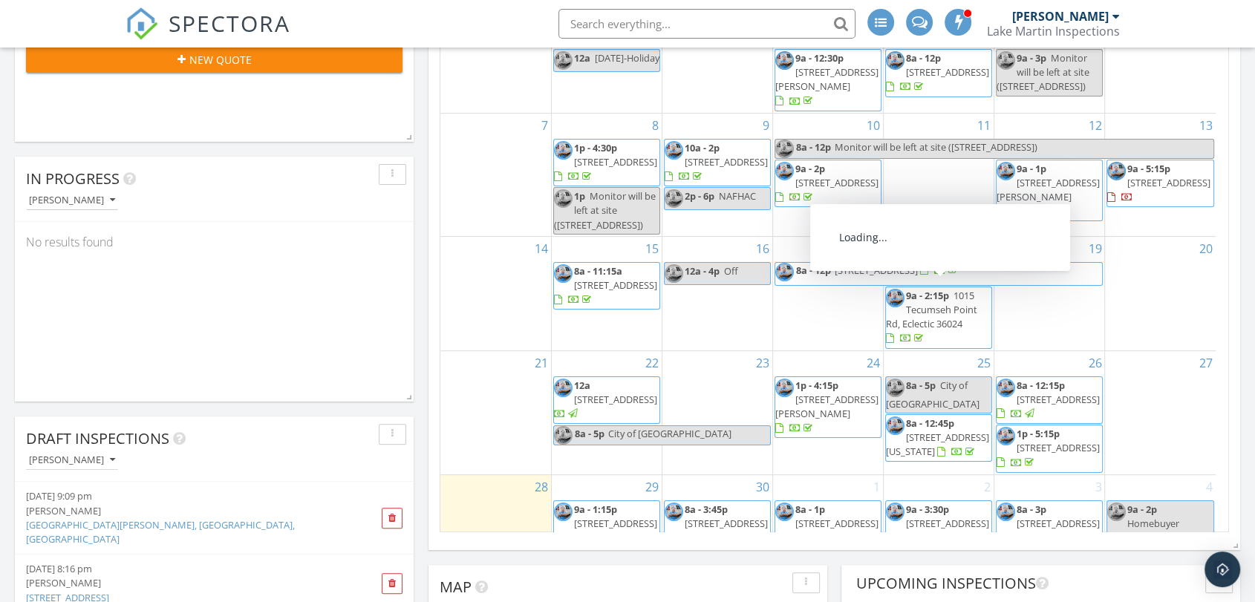
click at [866, 277] on span "[STREET_ADDRESS]" at bounding box center [876, 270] width 83 height 13
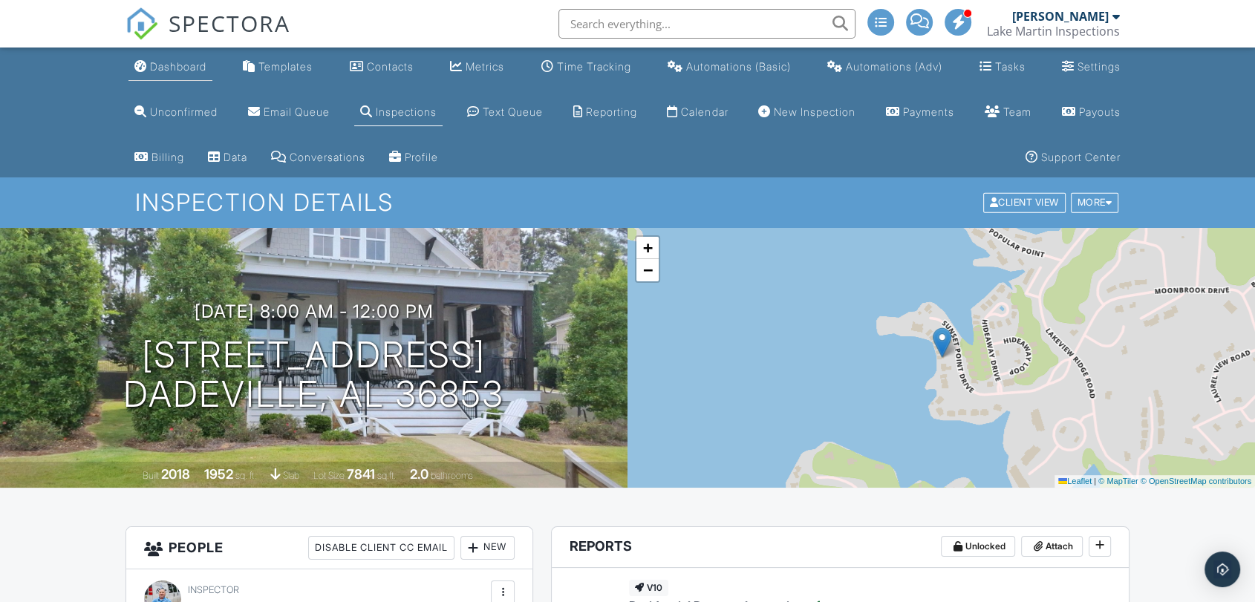
click at [154, 62] on div "Dashboard" at bounding box center [178, 66] width 56 height 13
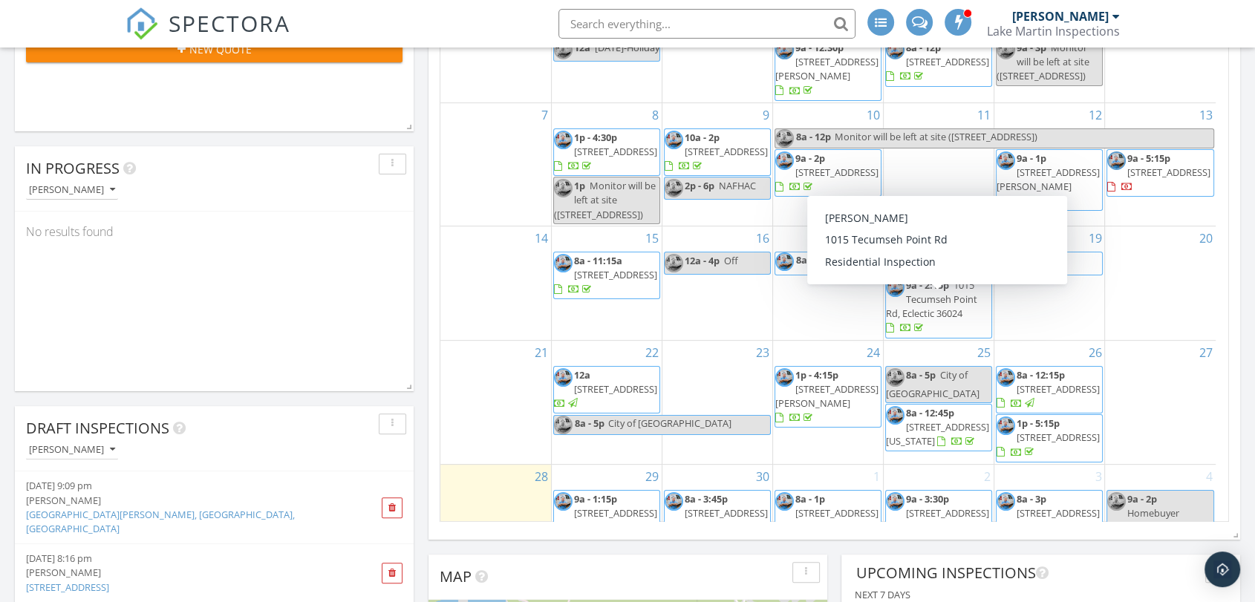
click at [937, 320] on span "1015 Tecumseh Point Rd, Eclectic 36024" at bounding box center [931, 299] width 91 height 42
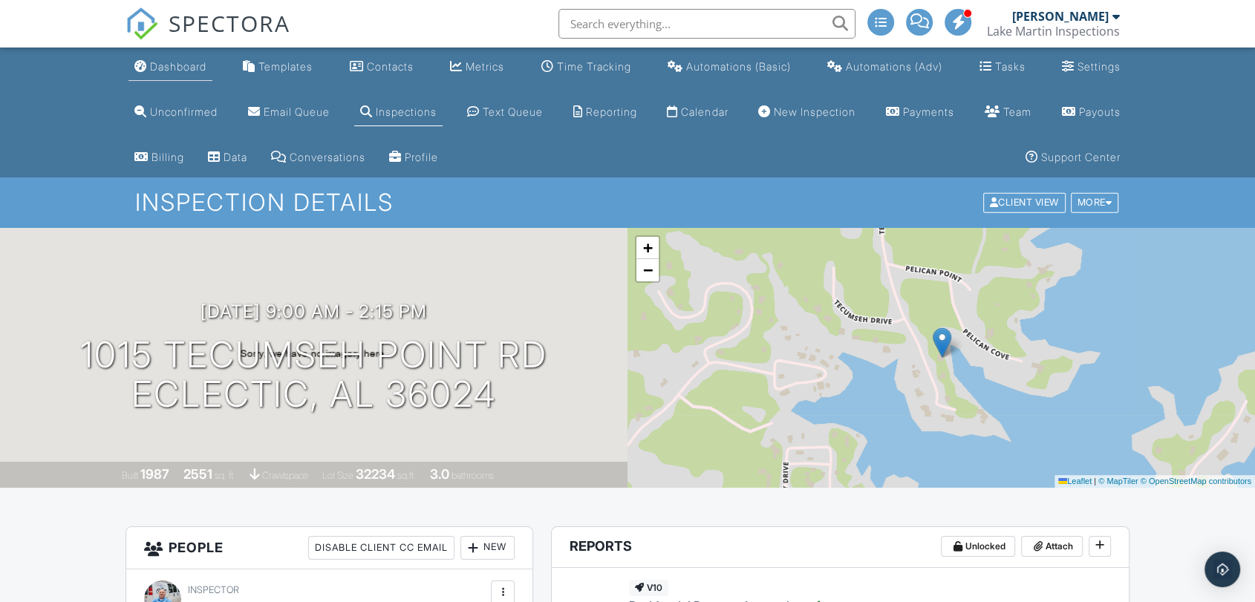
click at [193, 73] on div "Dashboard" at bounding box center [178, 66] width 56 height 13
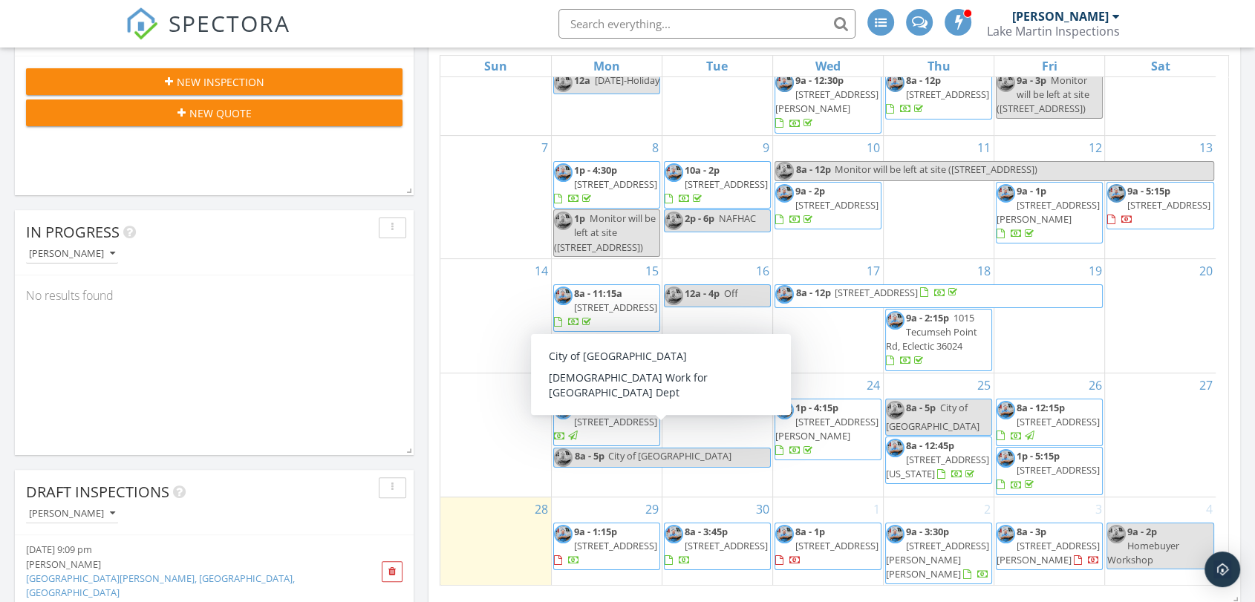
scroll to position [74, 0]
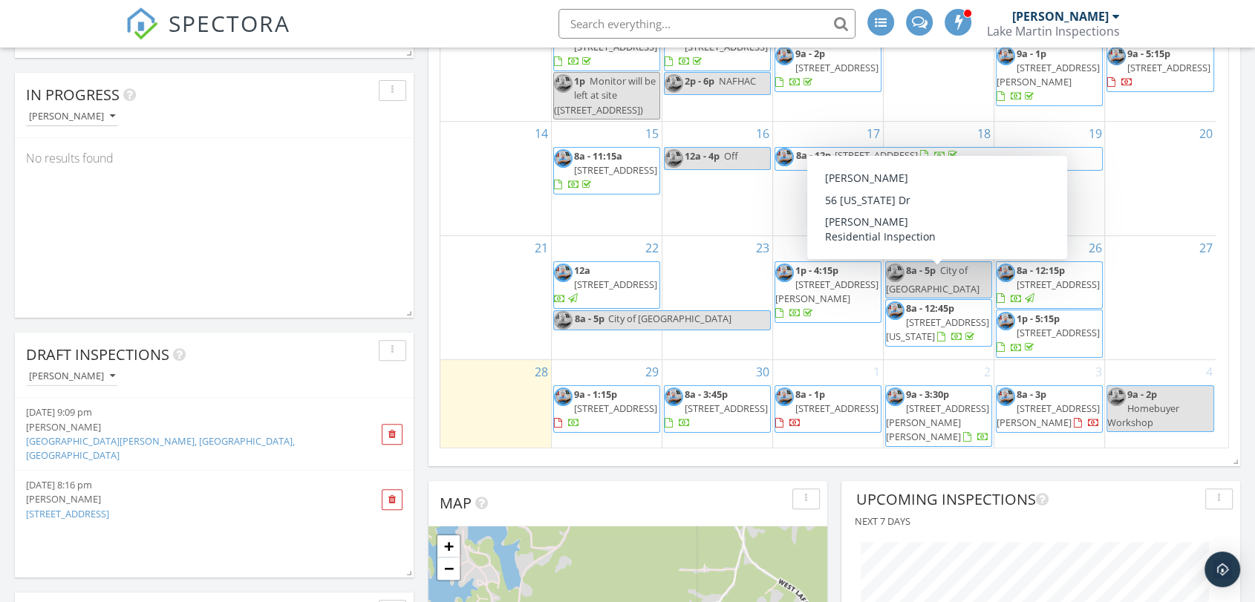
click at [918, 316] on span "[STREET_ADDRESS][US_STATE]" at bounding box center [937, 329] width 103 height 27
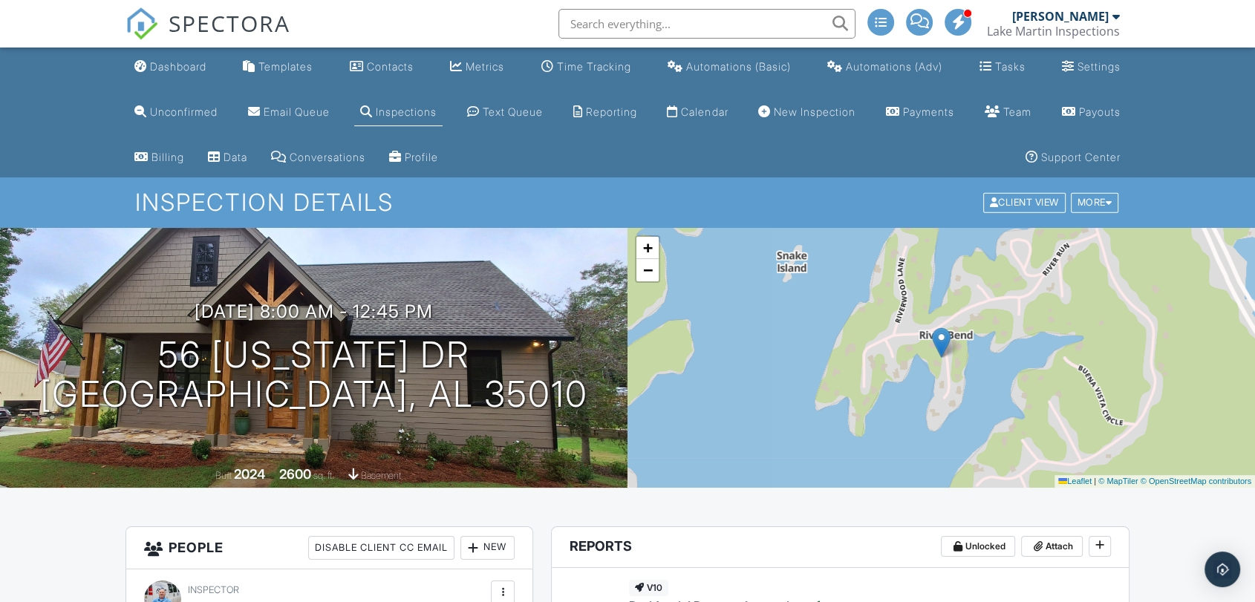
click at [180, 50] on link "SPECTORA" at bounding box center [208, 35] width 165 height 31
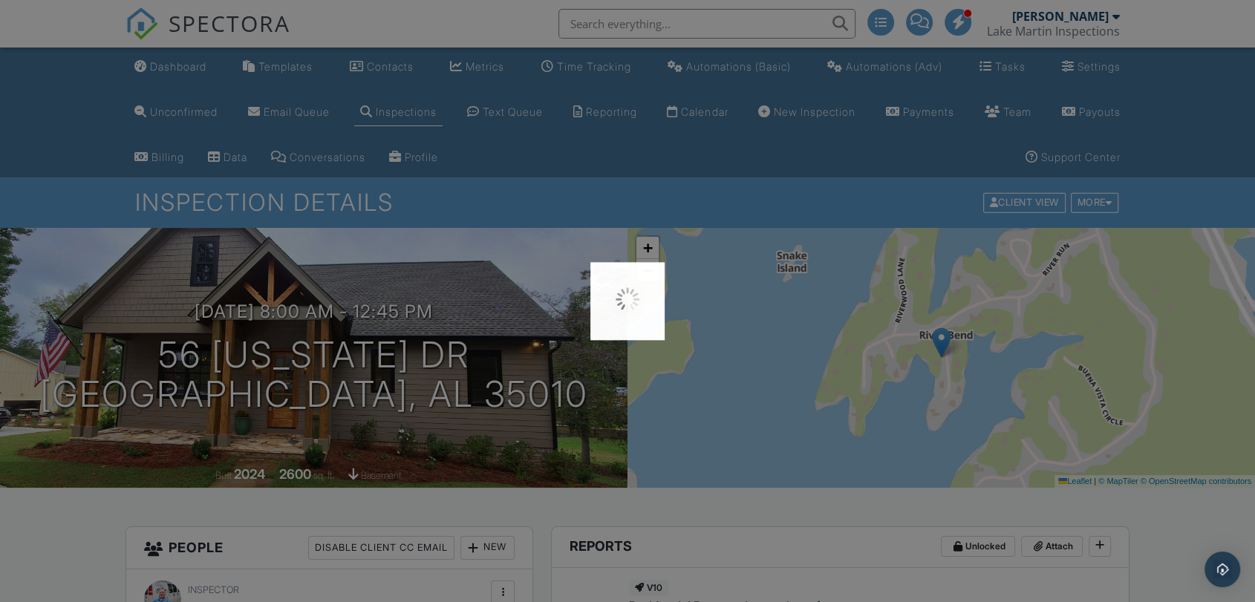
click at [180, 71] on div at bounding box center [627, 301] width 1255 height 602
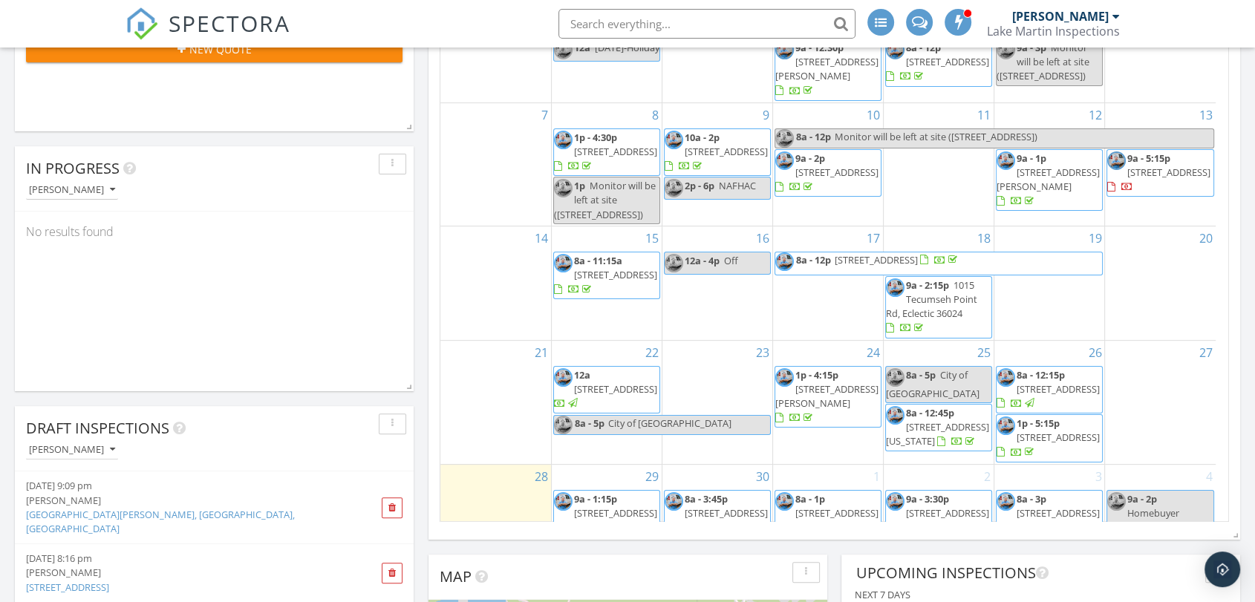
click at [821, 409] on span "1p - 4:15p 526 Louina Rd, Roanoke 36274" at bounding box center [827, 397] width 105 height 58
